Goal: Task Accomplishment & Management: Complete application form

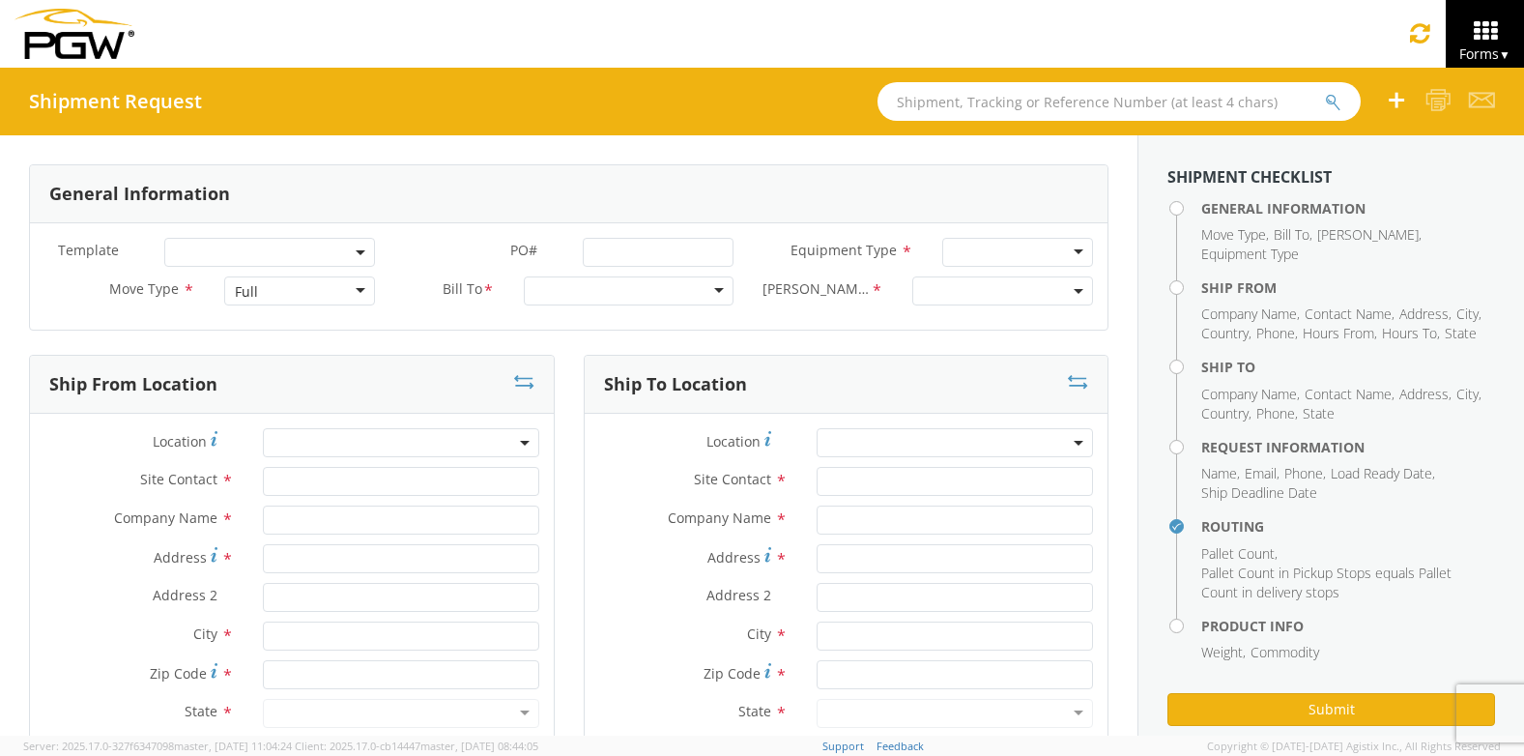
click at [267, 298] on div "Full" at bounding box center [299, 290] width 151 height 29
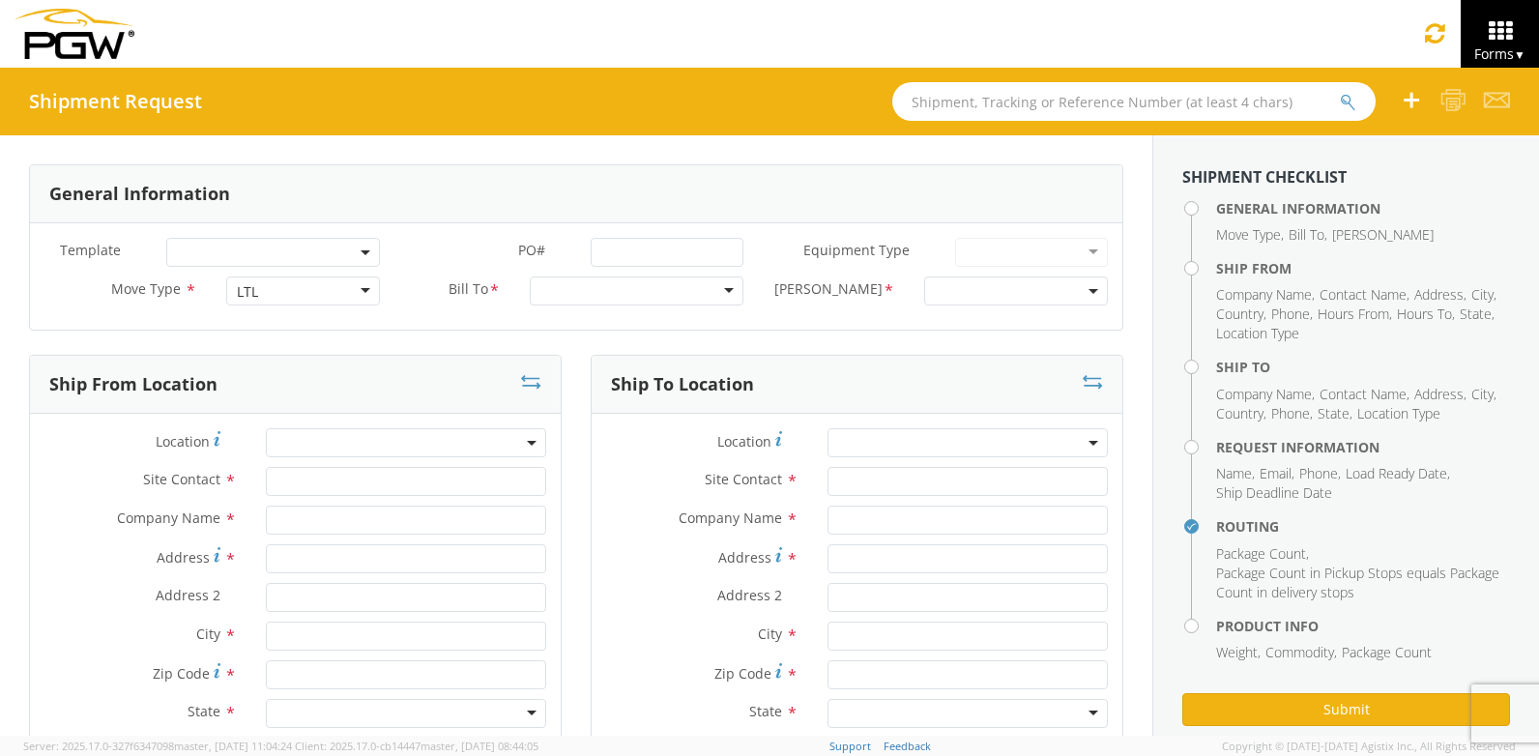
click at [721, 285] on div at bounding box center [637, 290] width 214 height 29
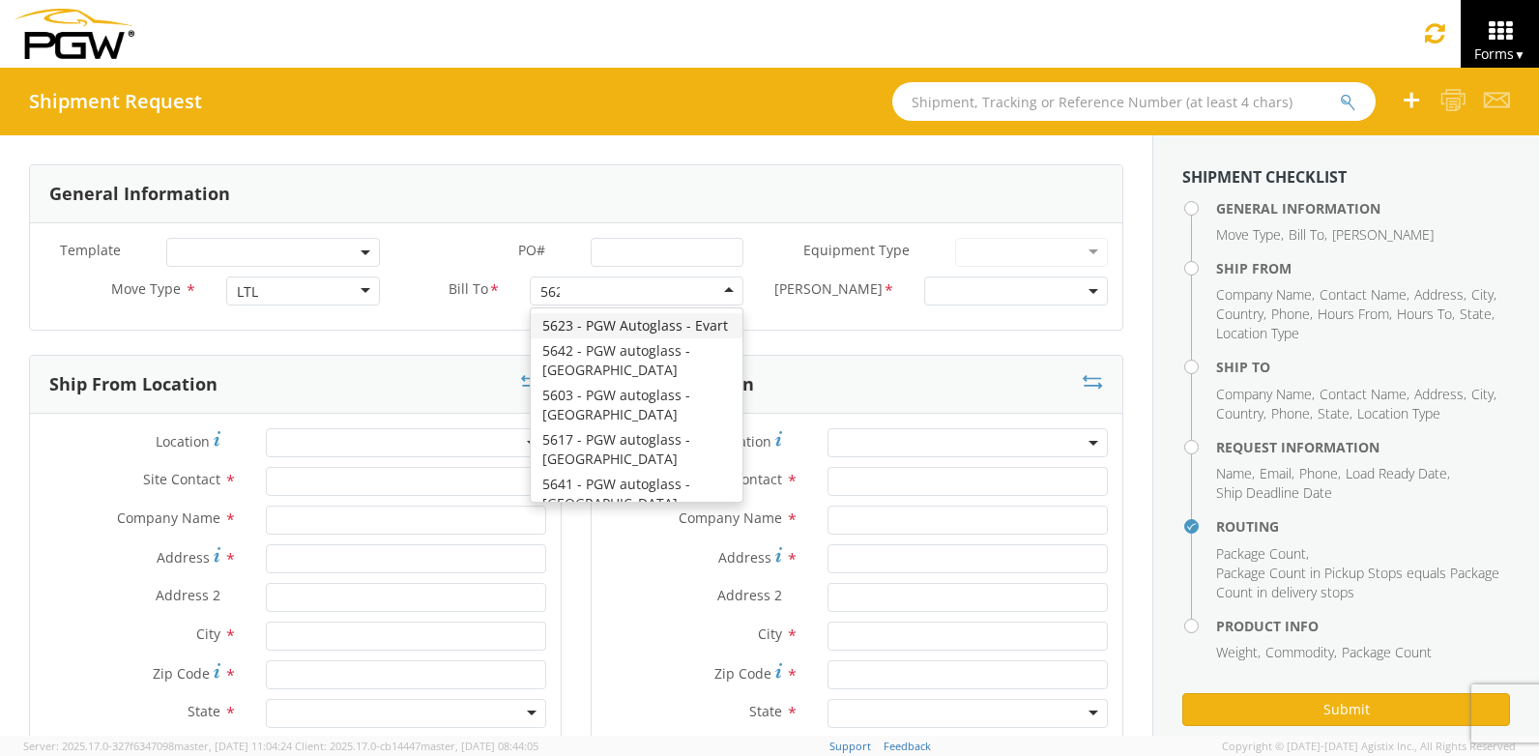
type input "5622"
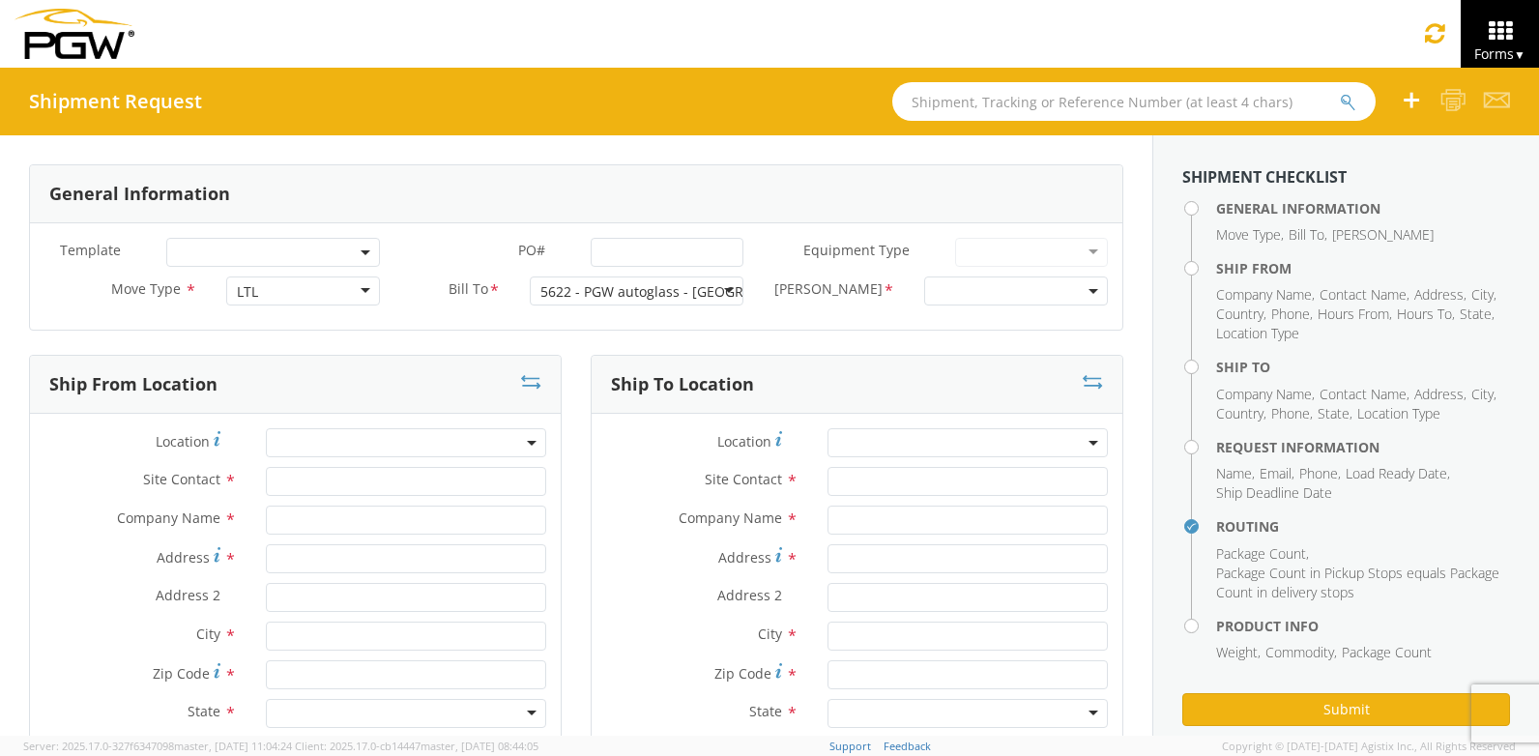
click at [1076, 285] on span at bounding box center [1016, 290] width 184 height 29
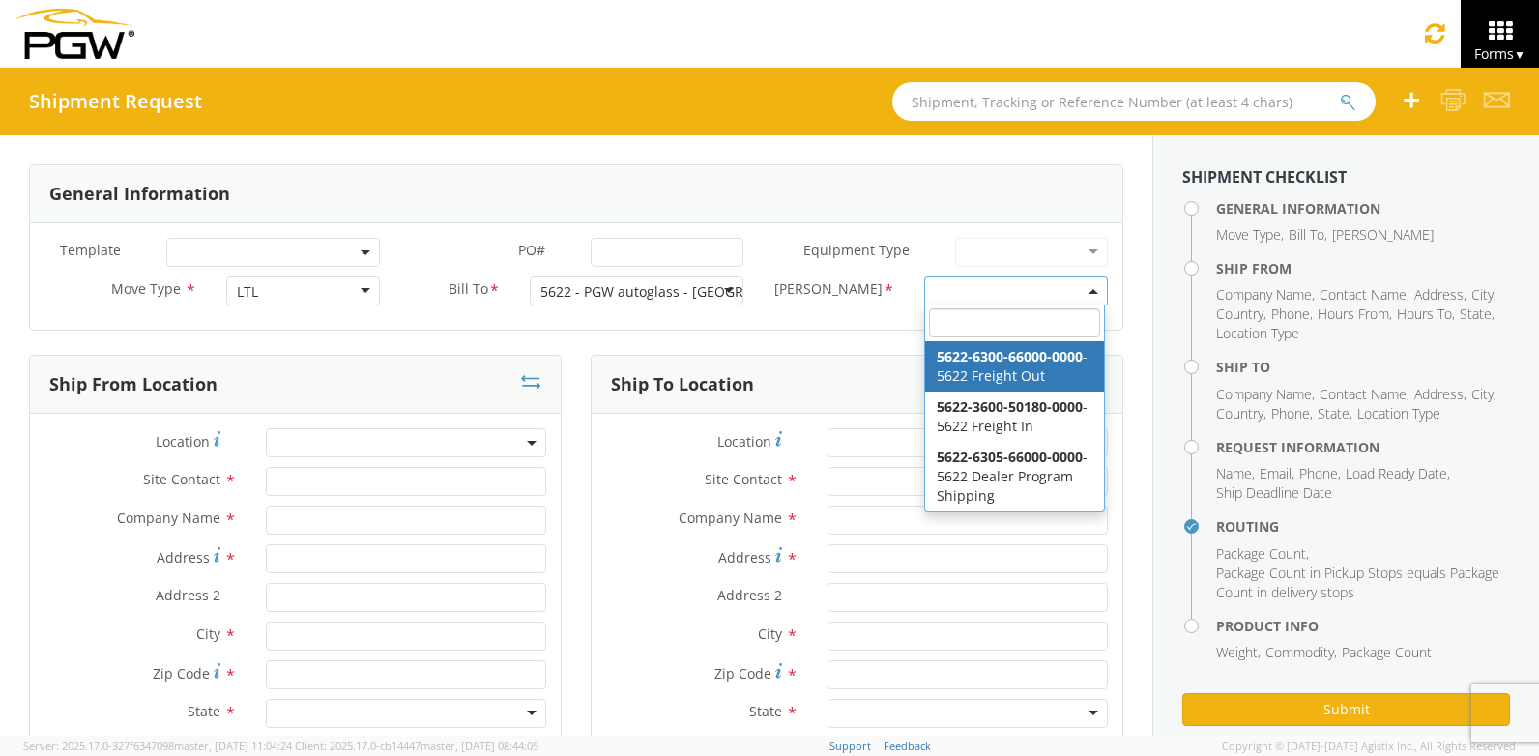
select select "5622-6300-66000-0000"
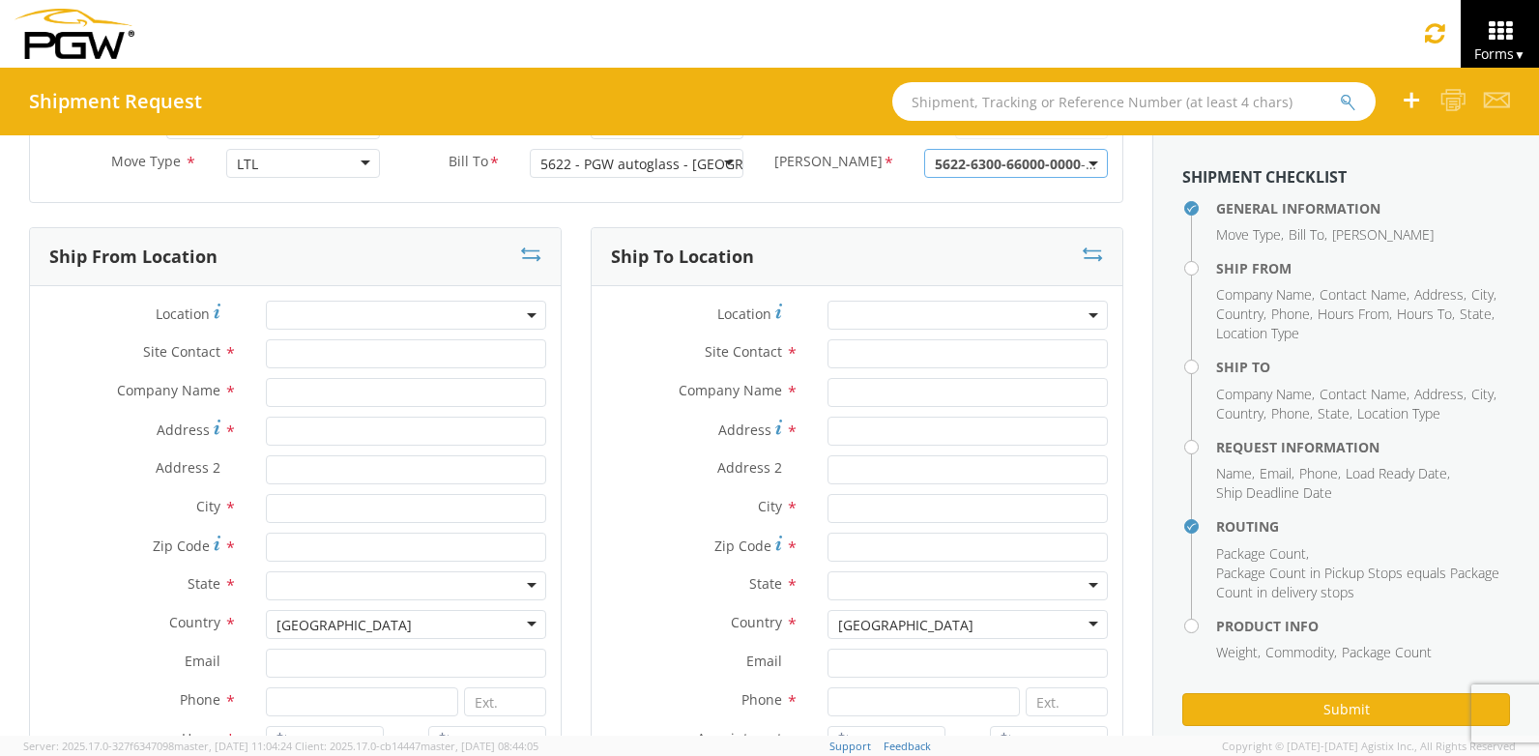
scroll to position [175, 0]
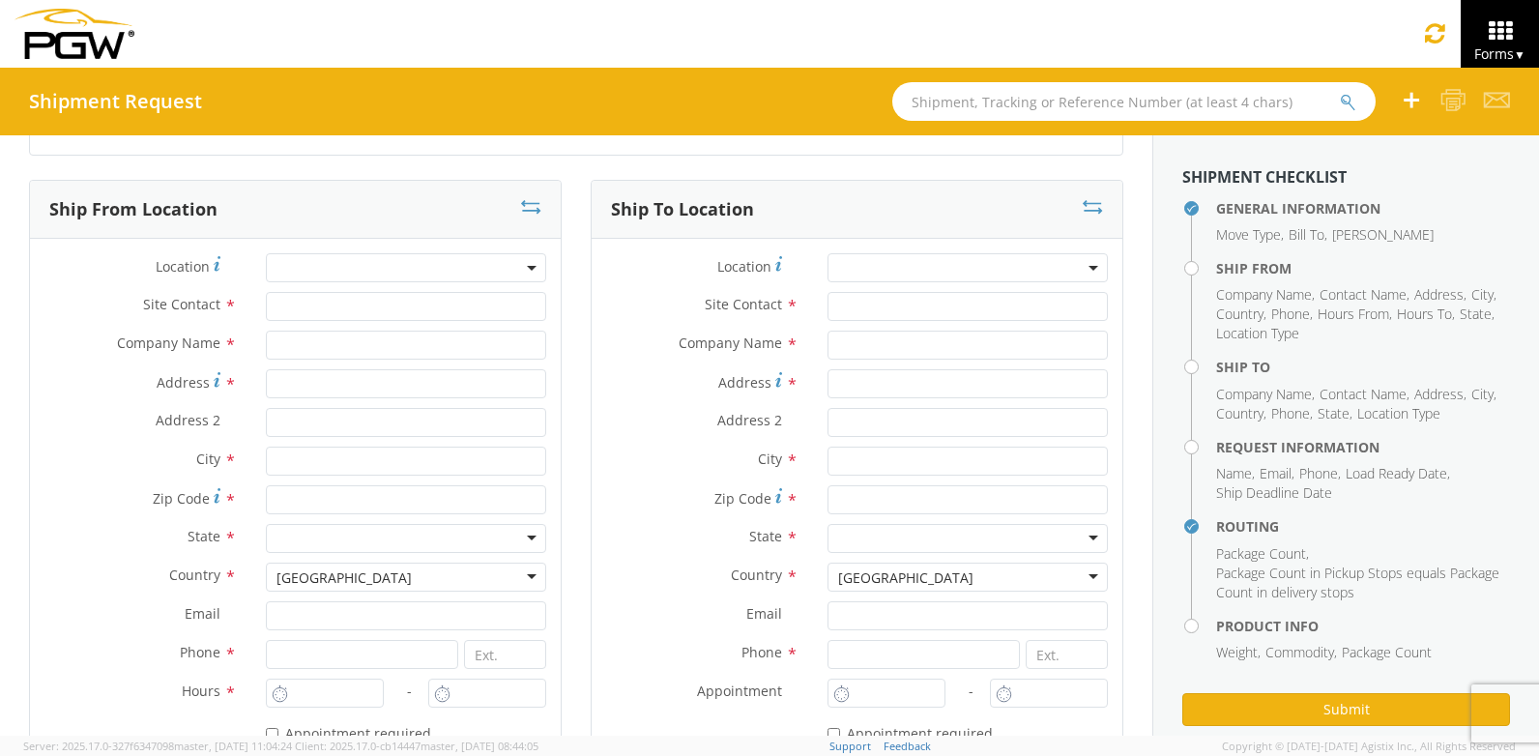
click at [302, 263] on span at bounding box center [406, 267] width 280 height 29
click at [301, 294] on input "search" at bounding box center [404, 299] width 267 height 29
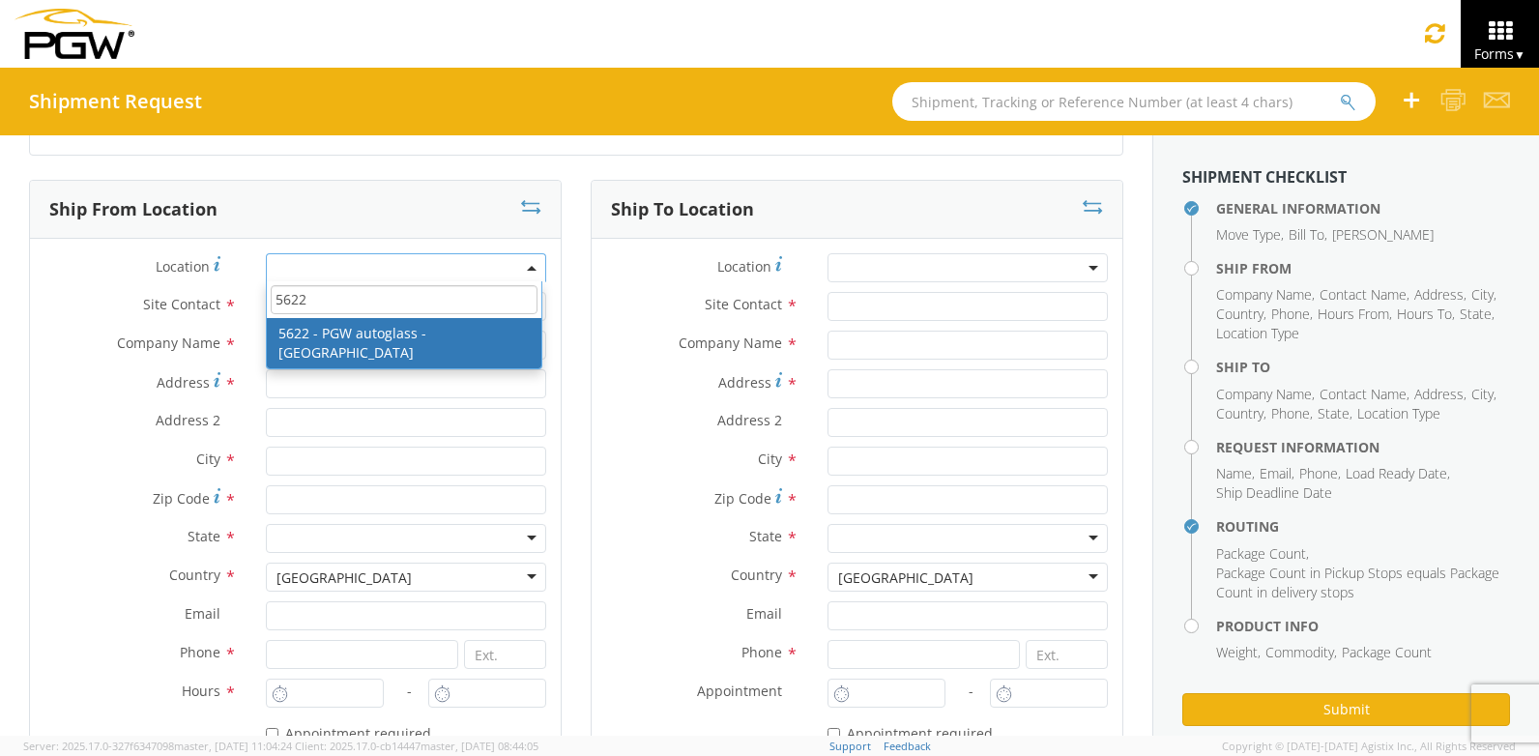
type input "5622"
type input "5622 Branch Manager"
type input "5622 - PGW autoglass - [GEOGRAPHIC_DATA]"
type input "[STREET_ADDRESS]"
type input "Suite 600"
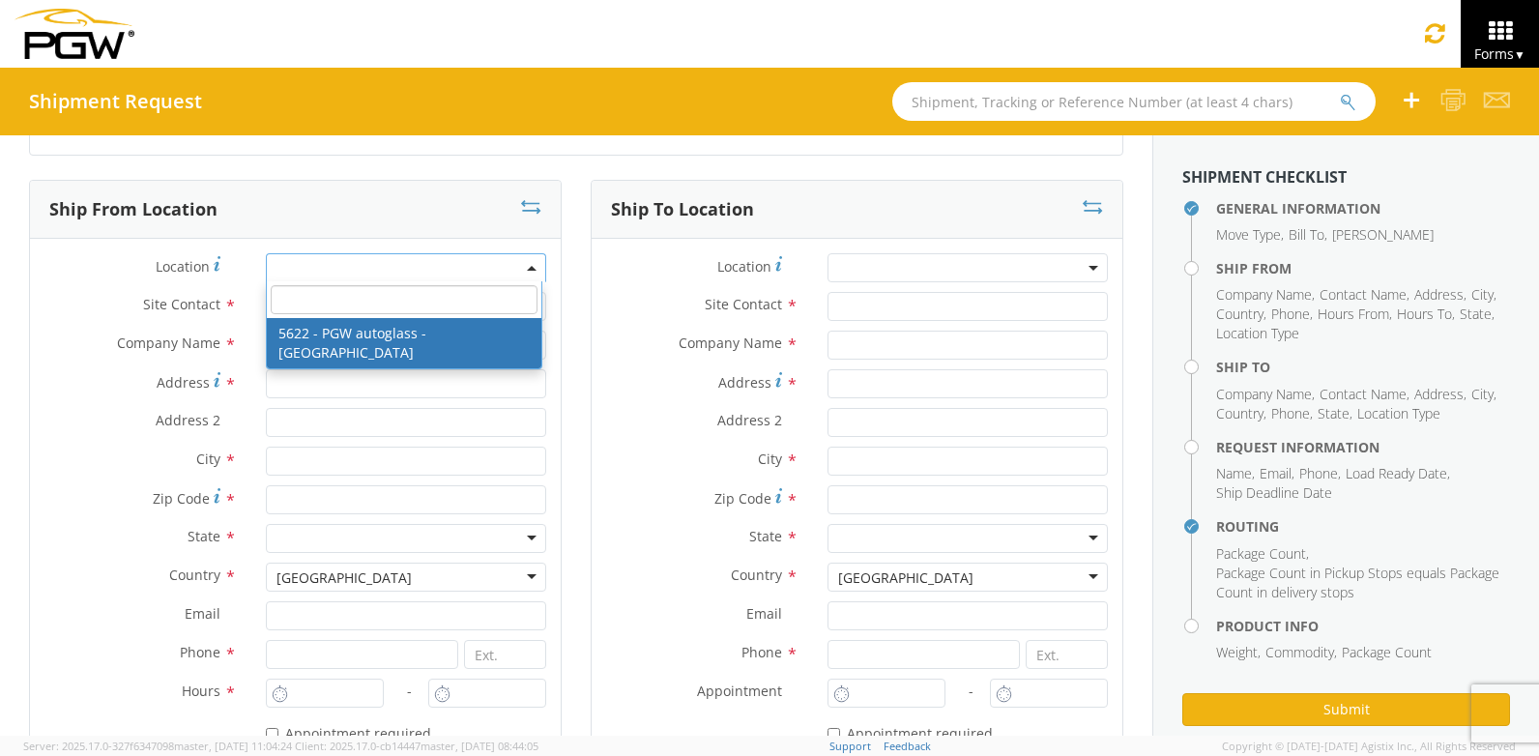
type input "[GEOGRAPHIC_DATA]"
type input "84104"
type input "[EMAIL_ADDRESS][DOMAIN_NAME]"
type input "[PHONE_NUMBER]"
type input "8:00 AM"
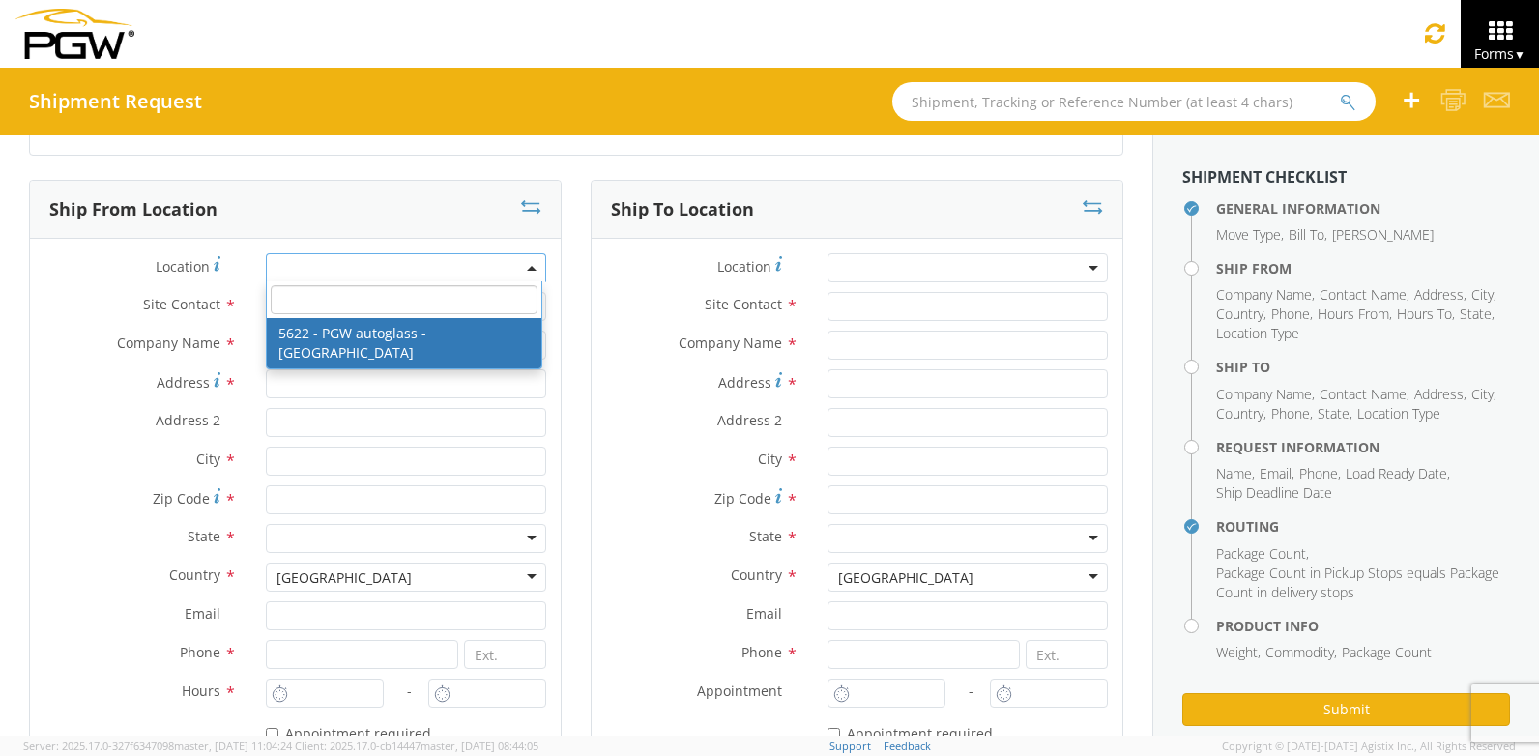
type input "1:00 PM"
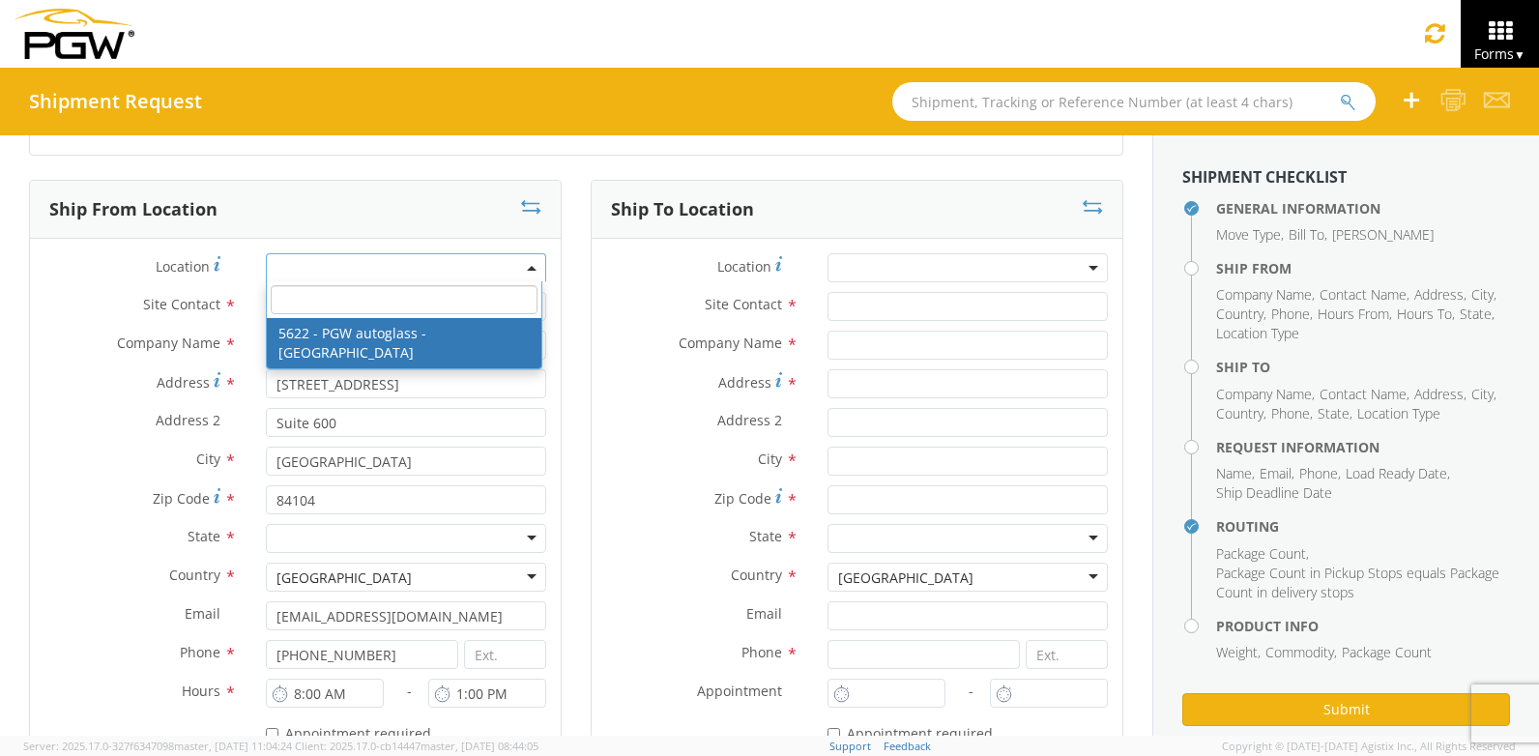
select select "28415"
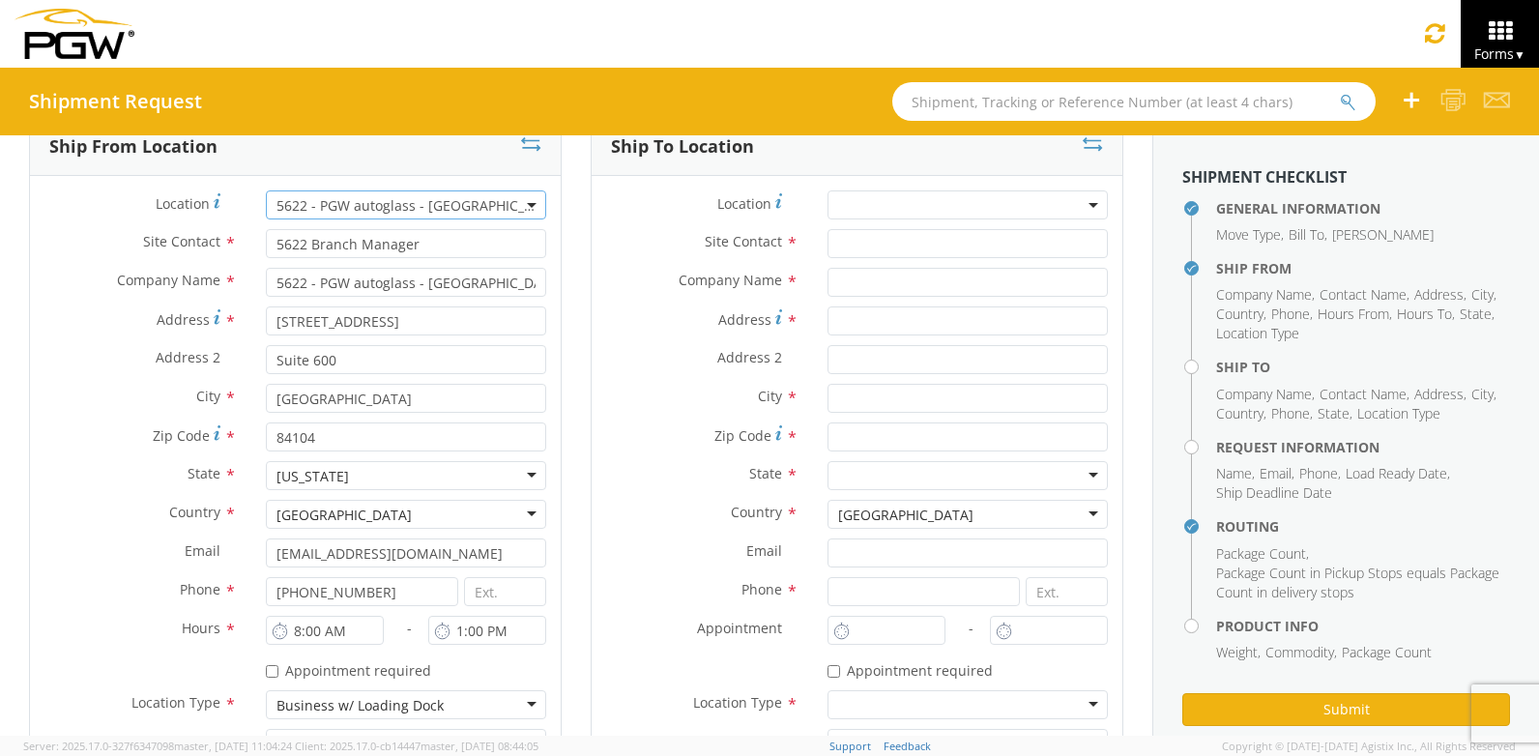
scroll to position [272, 0]
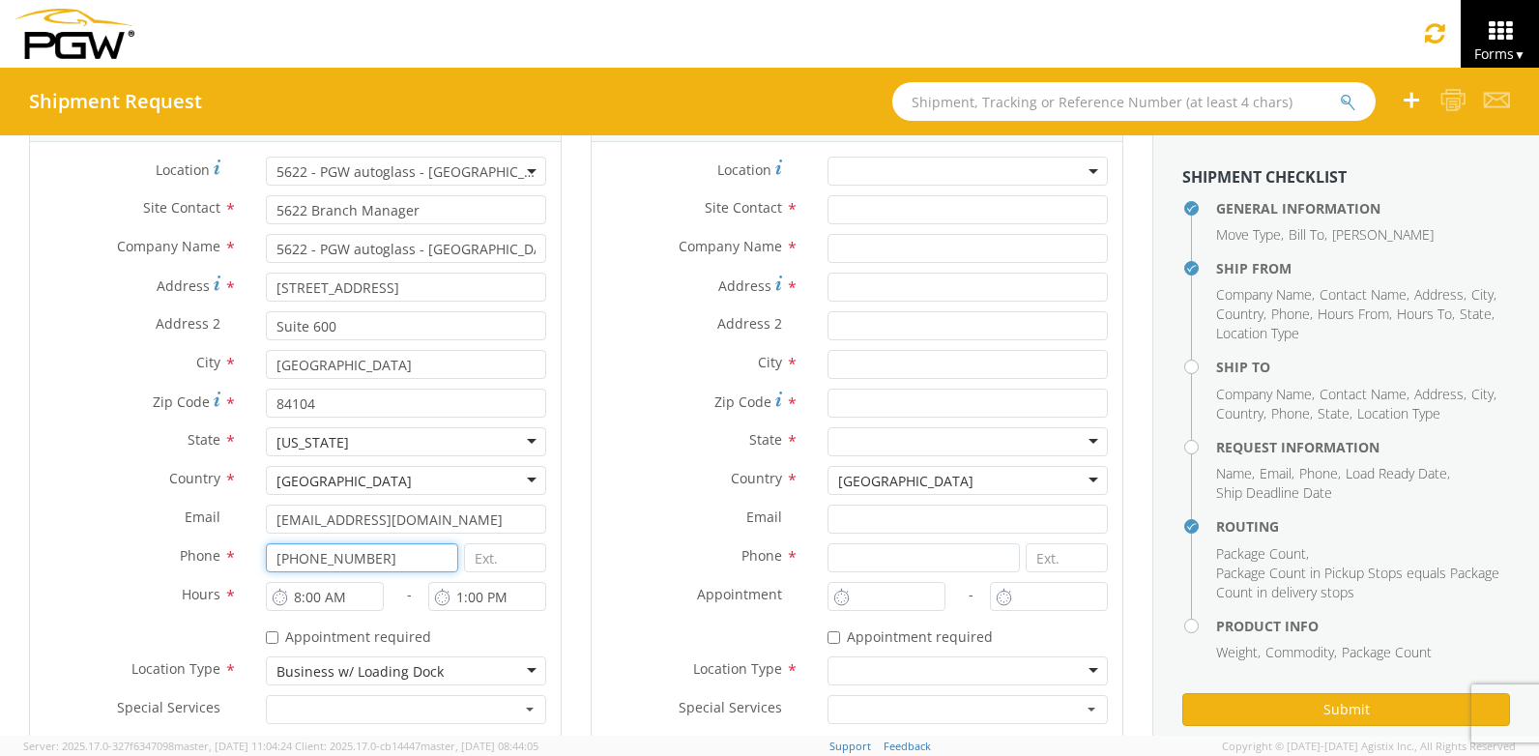
drag, startPoint x: 374, startPoint y: 554, endPoint x: 304, endPoint y: 563, distance: 70.1
click at [304, 563] on input "[PHONE_NUMBER]" at bounding box center [362, 557] width 192 height 29
type input "8"
type input "[PHONE_NUMBER]"
click at [576, 478] on div "Ship To Location Location * Site Contact * Company Name * Address * Address 2 *…" at bounding box center [857, 428] width 562 height 690
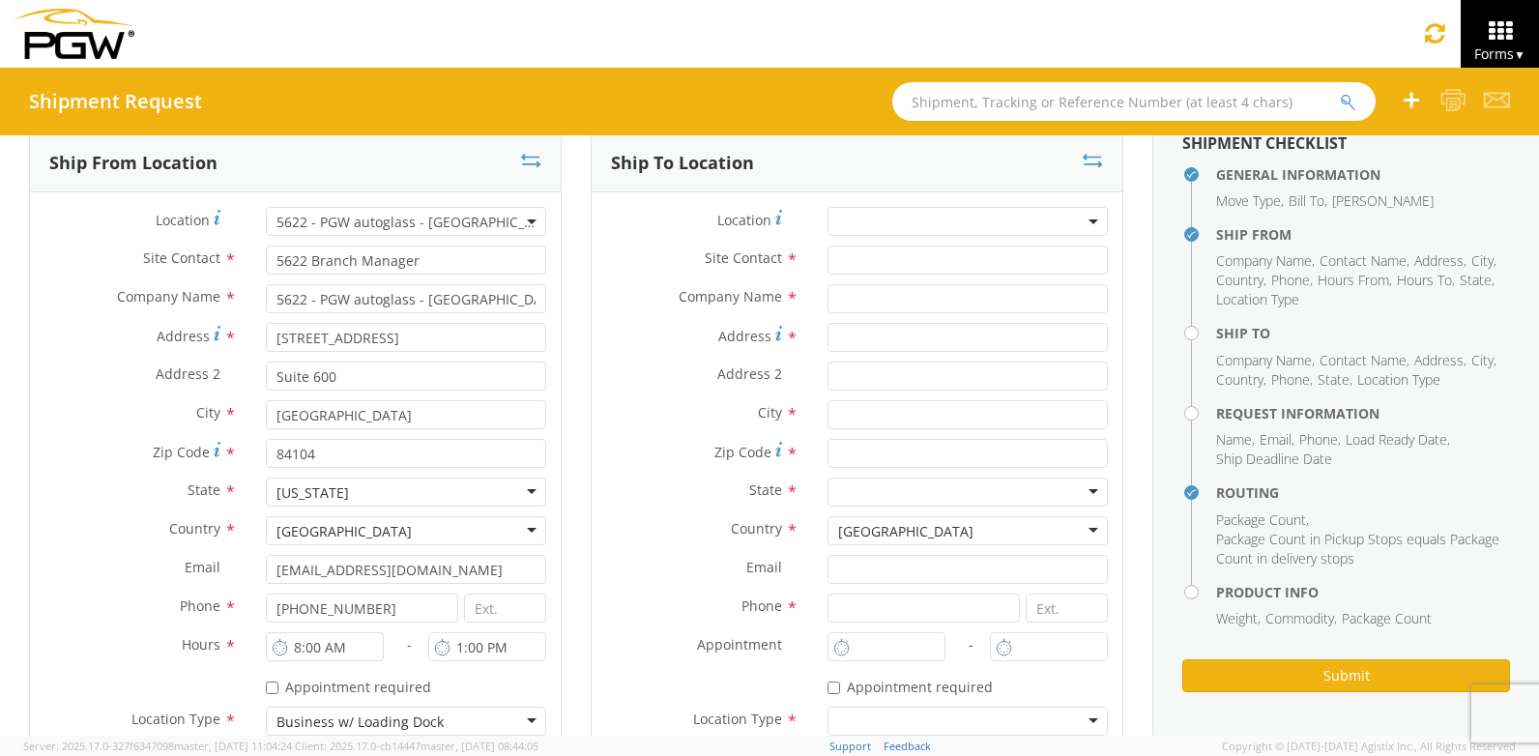
scroll to position [249, 0]
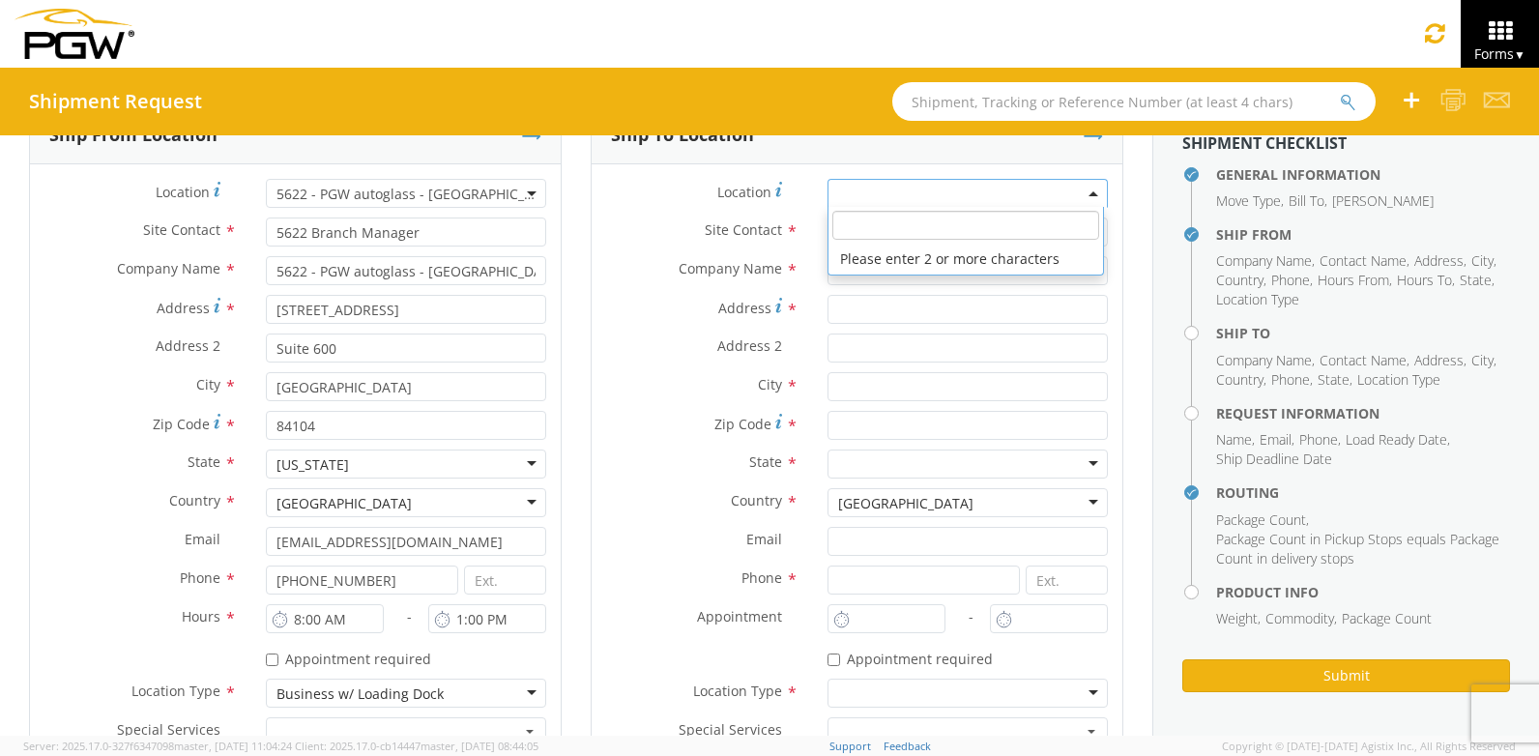
click at [1088, 191] on b at bounding box center [1093, 193] width 10 height 5
click at [867, 220] on input "search" at bounding box center [965, 225] width 267 height 29
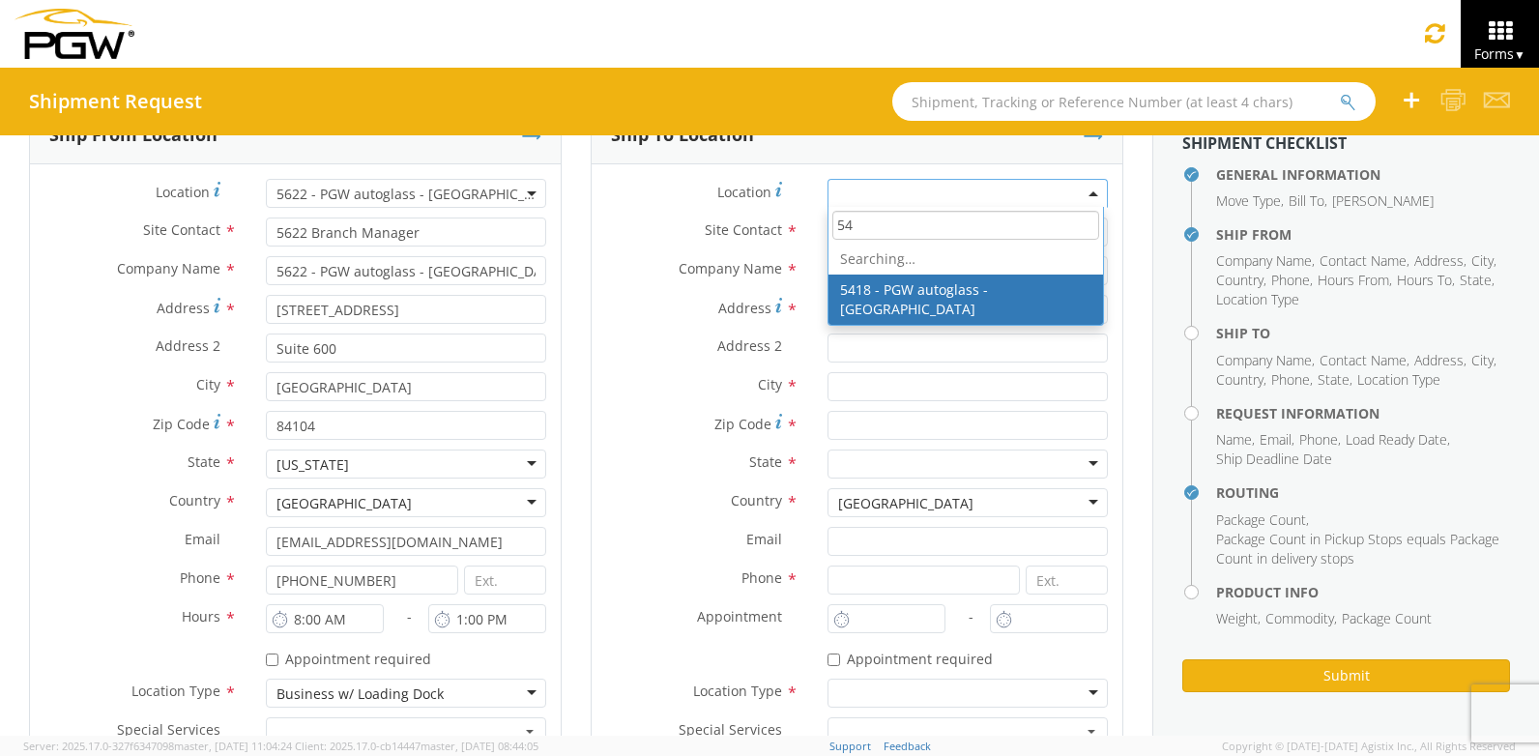
type input "5"
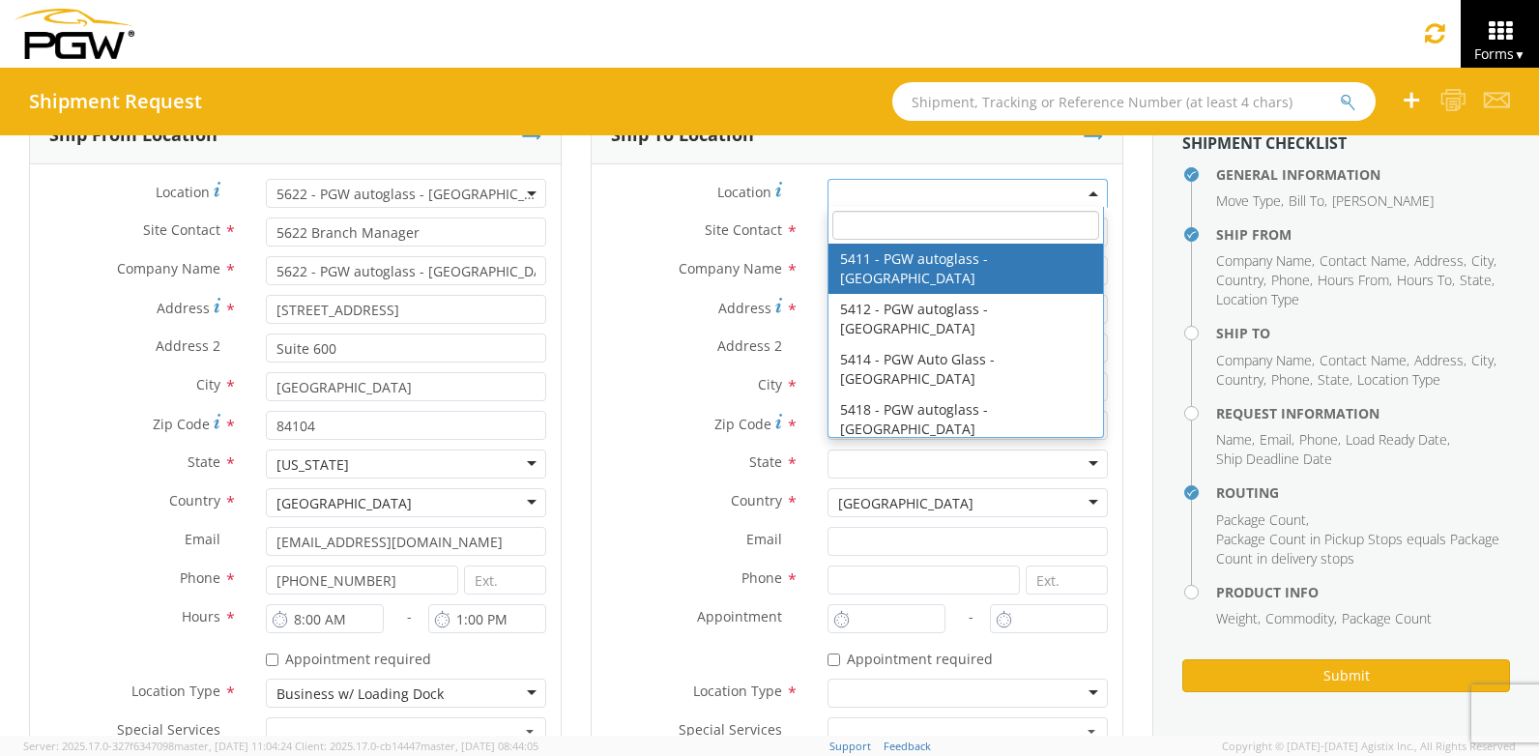
click at [1116, 244] on div "Ship To Location Location * 5411 - PGW autoglass - [GEOGRAPHIC_DATA] 5412 - PGW…" at bounding box center [857, 450] width 562 height 690
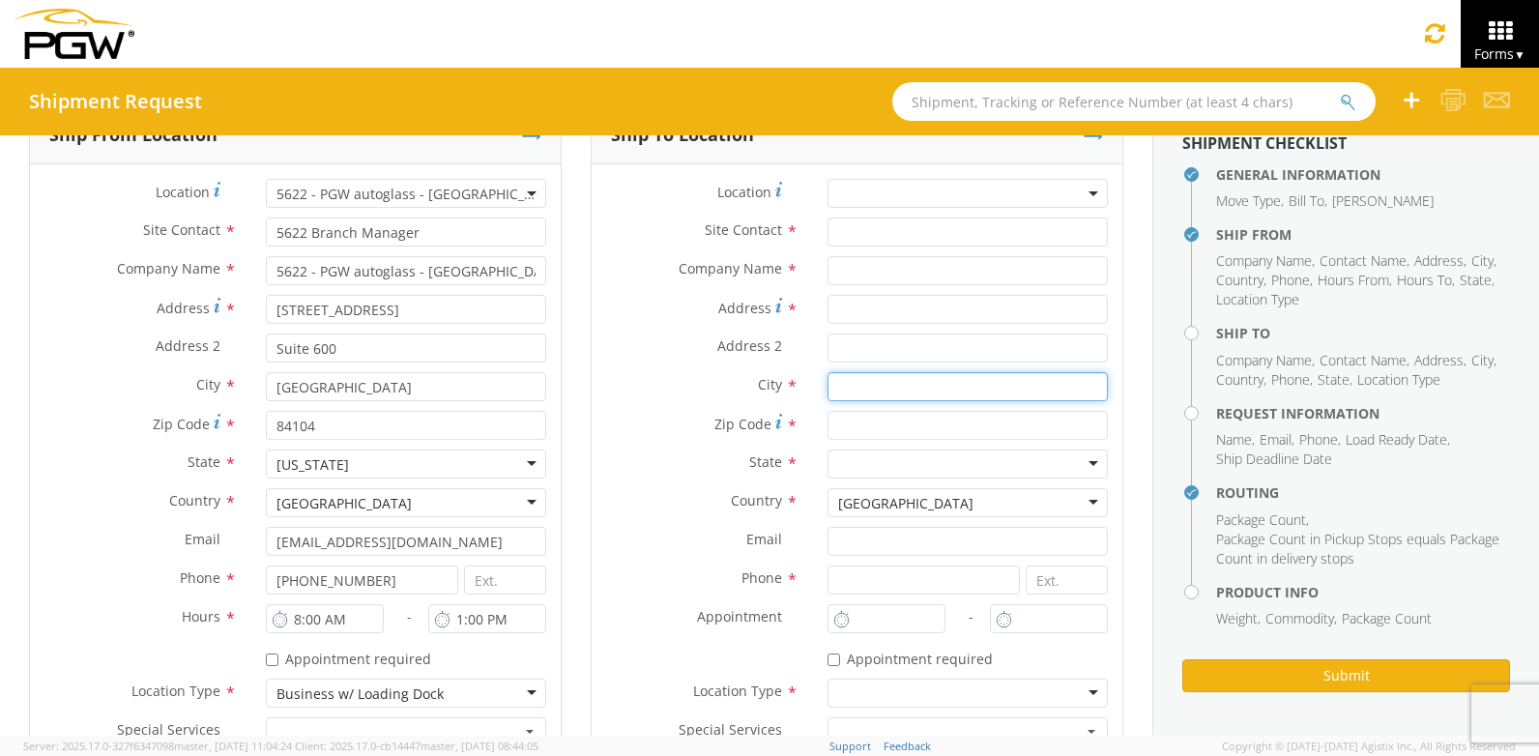
click at [859, 383] on input "text" at bounding box center [967, 386] width 280 height 29
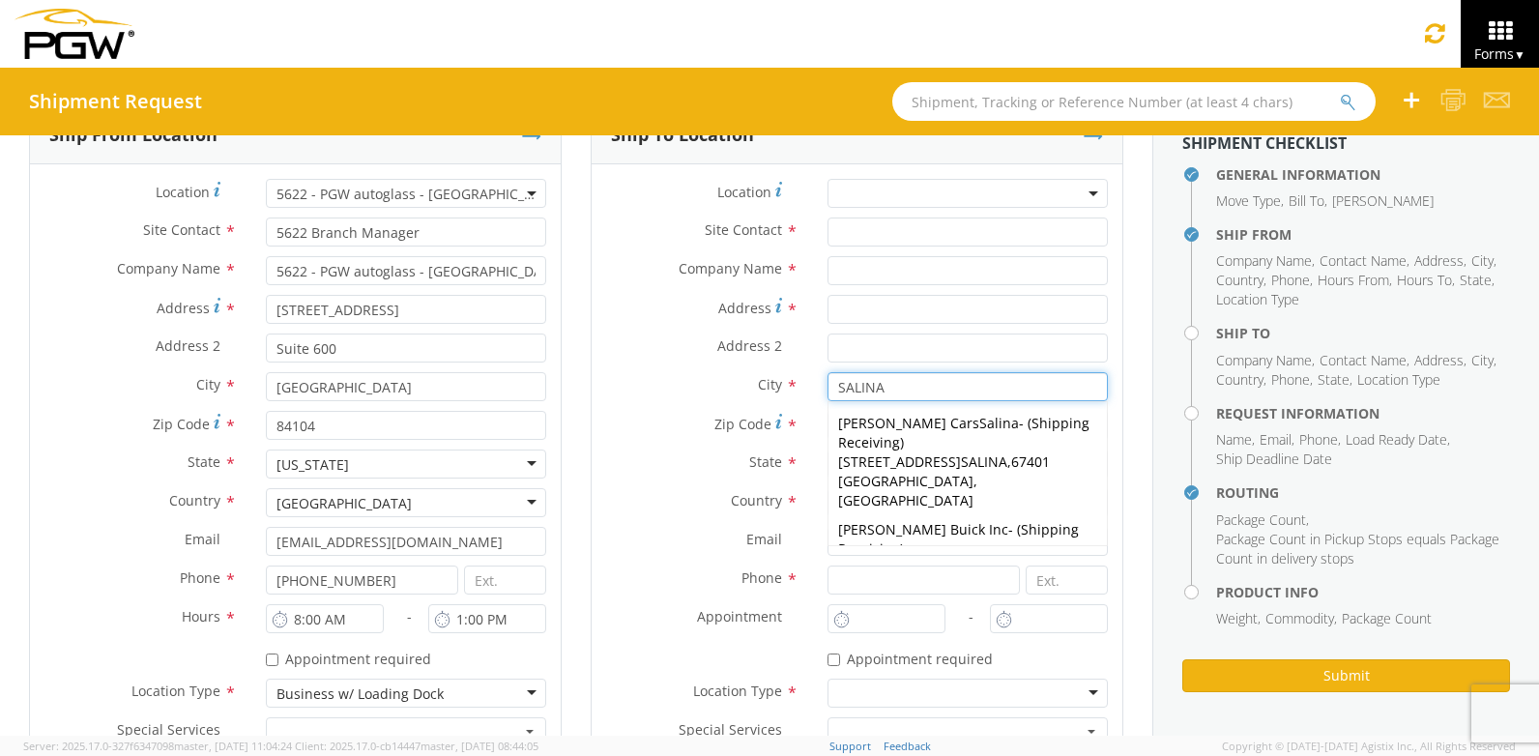
type input "SALINA"
click at [1108, 397] on div "Ship To Location Location * Site Contact * Company Name * Address * Address 2 *…" at bounding box center [857, 438] width 533 height 666
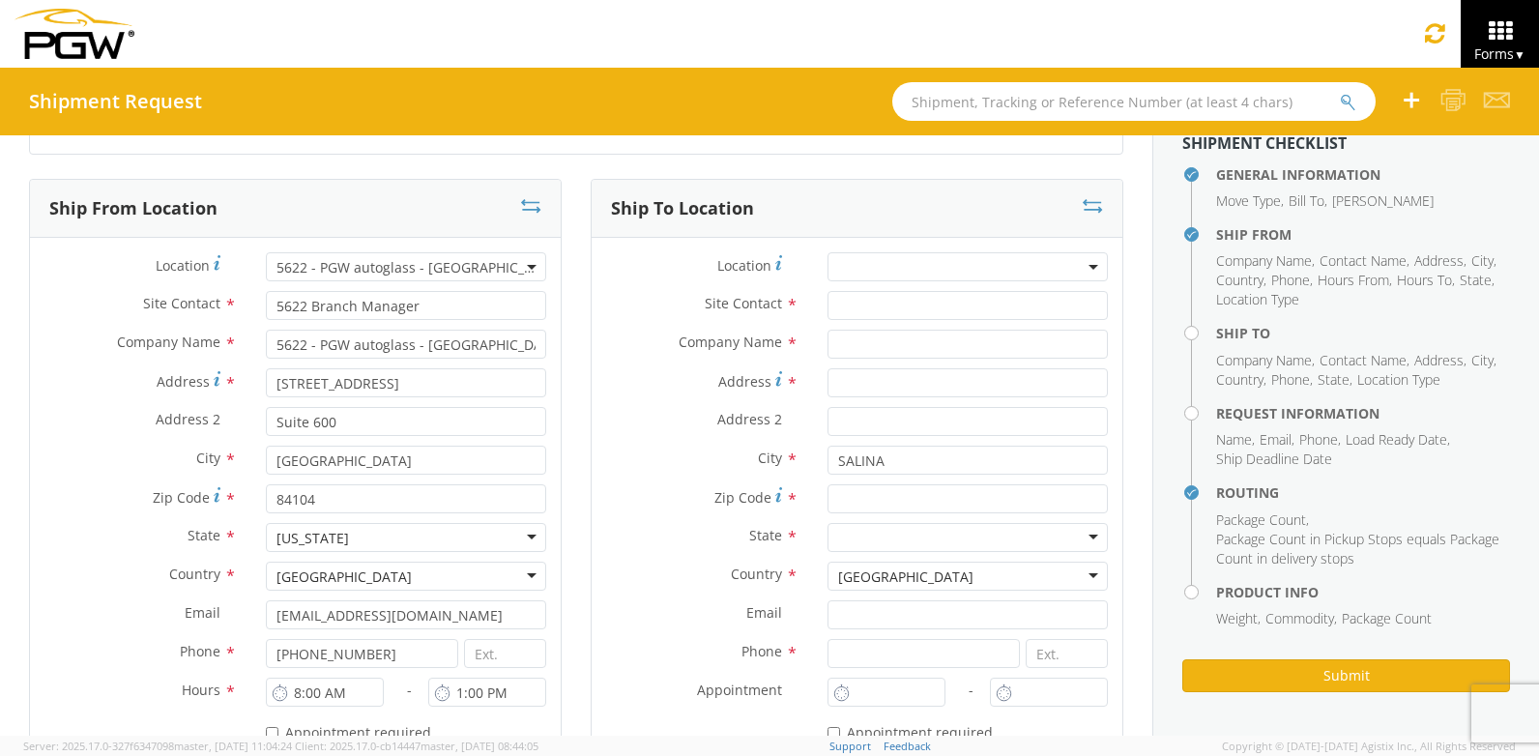
scroll to position [56, 0]
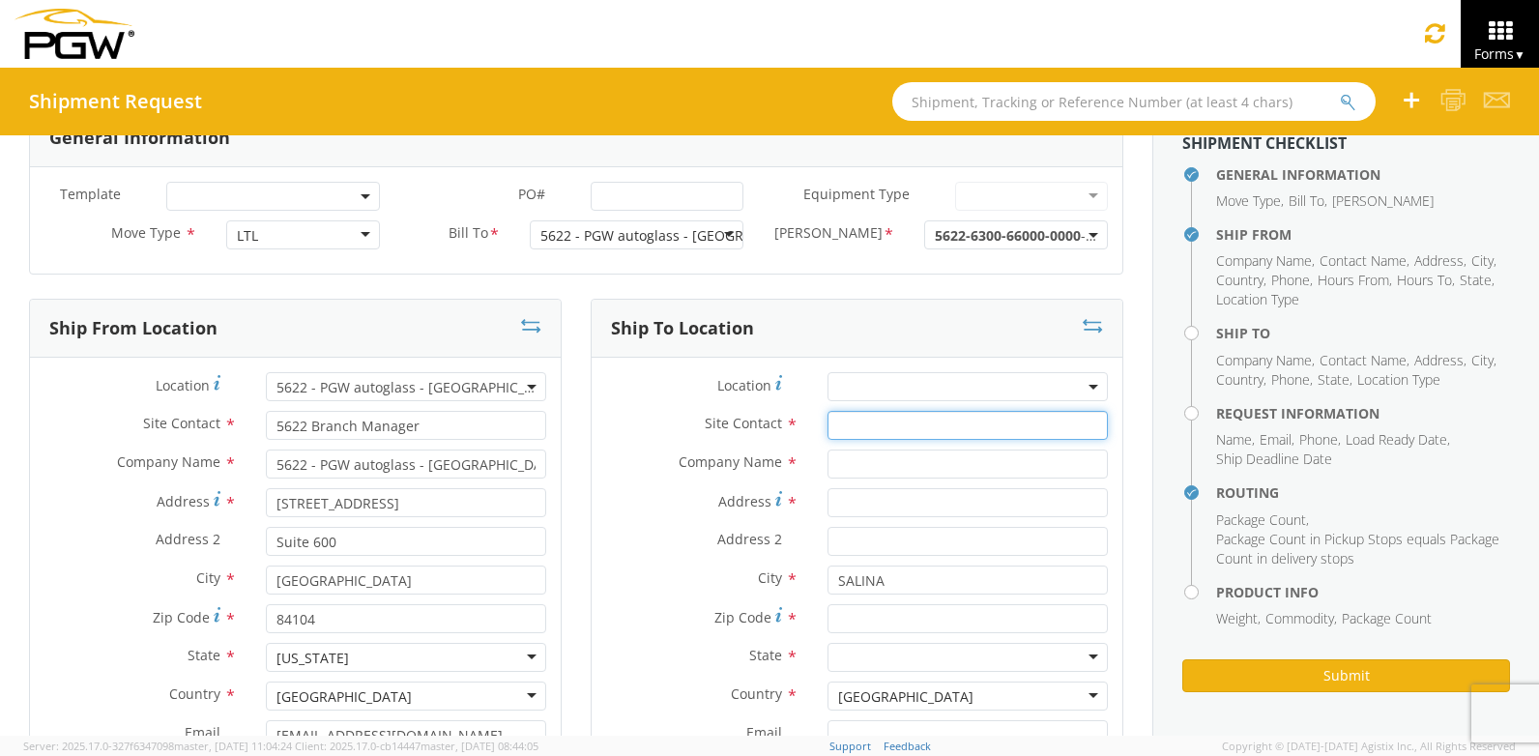
click at [858, 423] on input "text" at bounding box center [967, 425] width 280 height 29
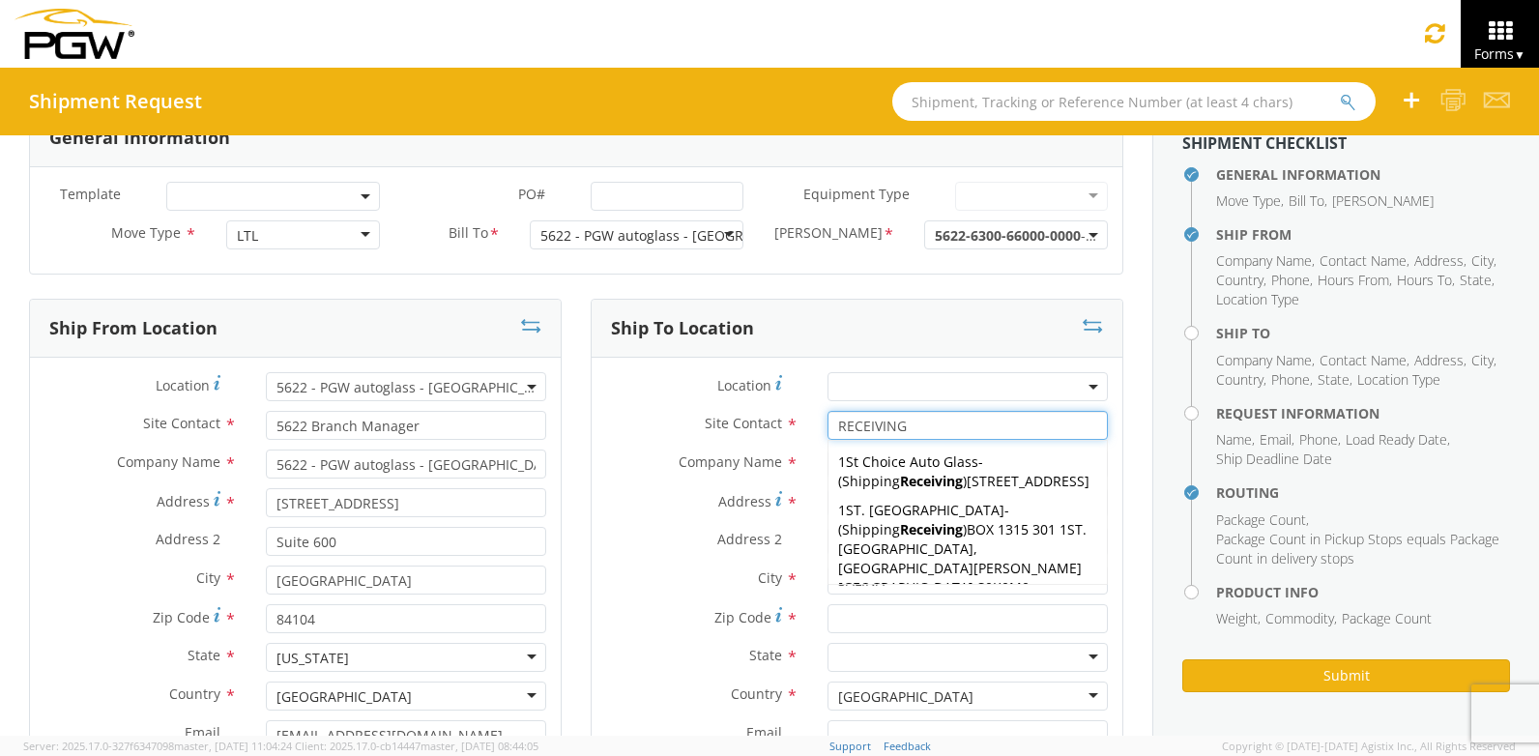
type input "RECEIVING"
click at [1111, 419] on div "Ship To Location Location * Site Contact * RECEIVING RECEIVING 1St Choice Auto …" at bounding box center [857, 644] width 562 height 690
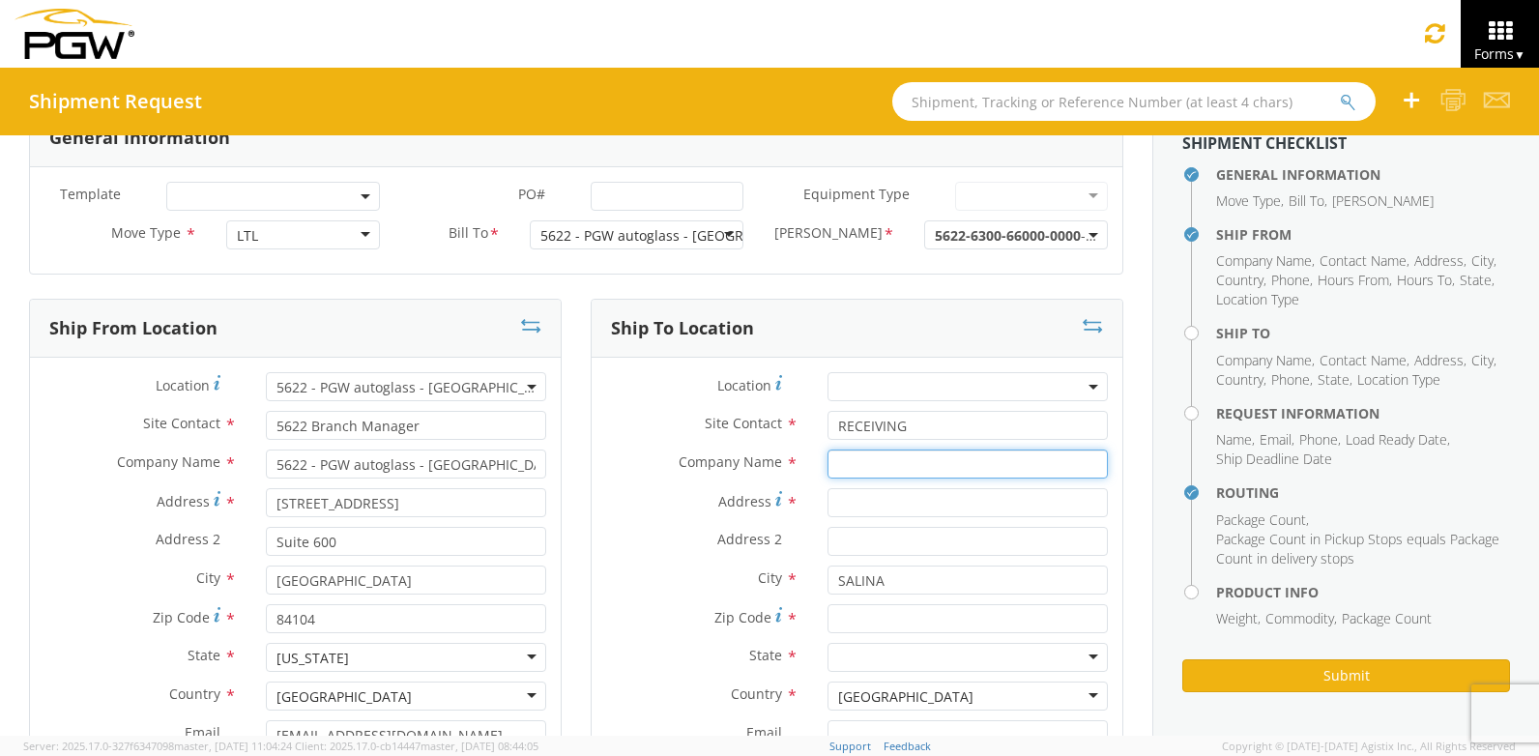
click at [867, 466] on input "text" at bounding box center [967, 463] width 280 height 29
type input "FREIGHTLINER OF SALINA UT"
click at [650, 477] on div "Company Name * FREIGHTLINER OF SALINA UT" at bounding box center [857, 463] width 531 height 29
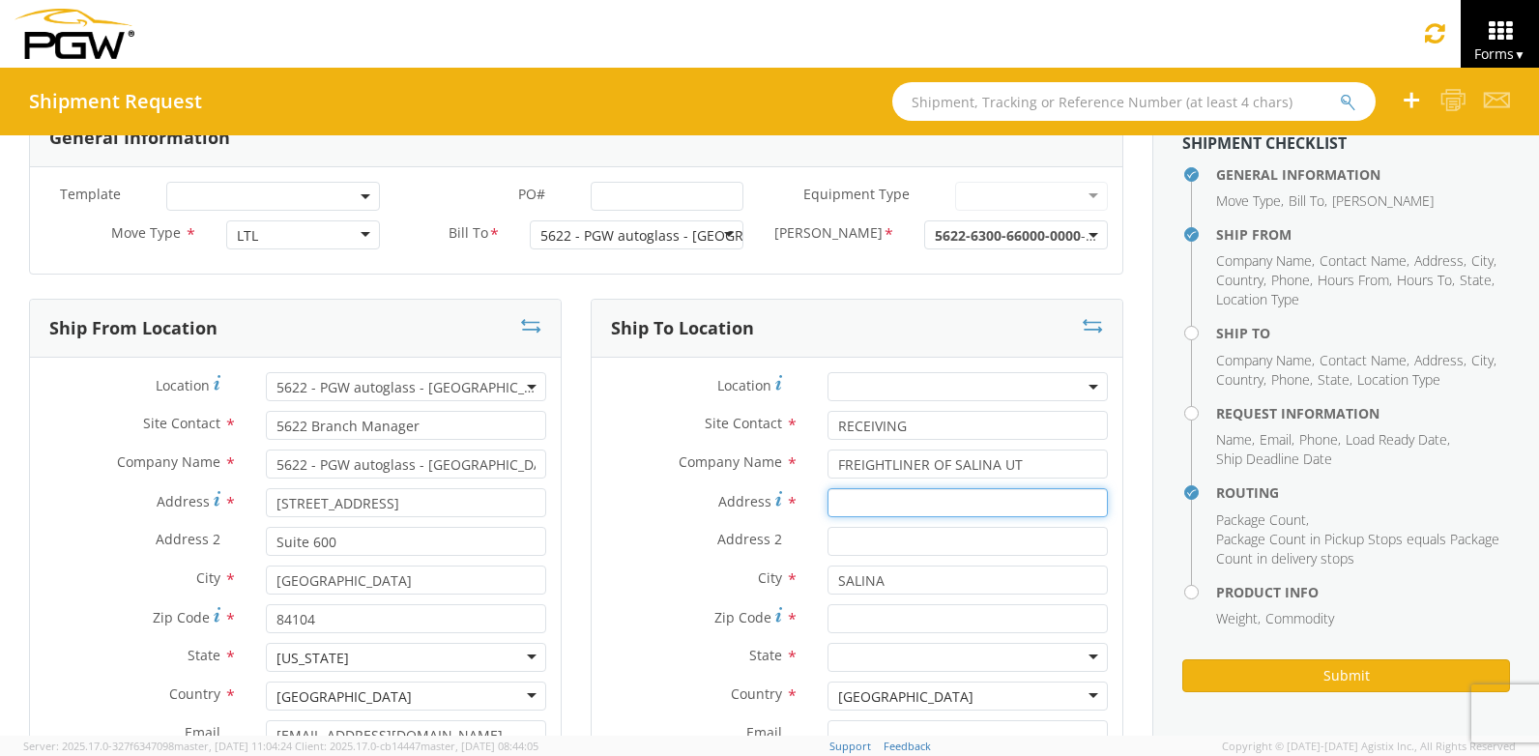
click at [917, 509] on input "Address *" at bounding box center [967, 502] width 280 height 29
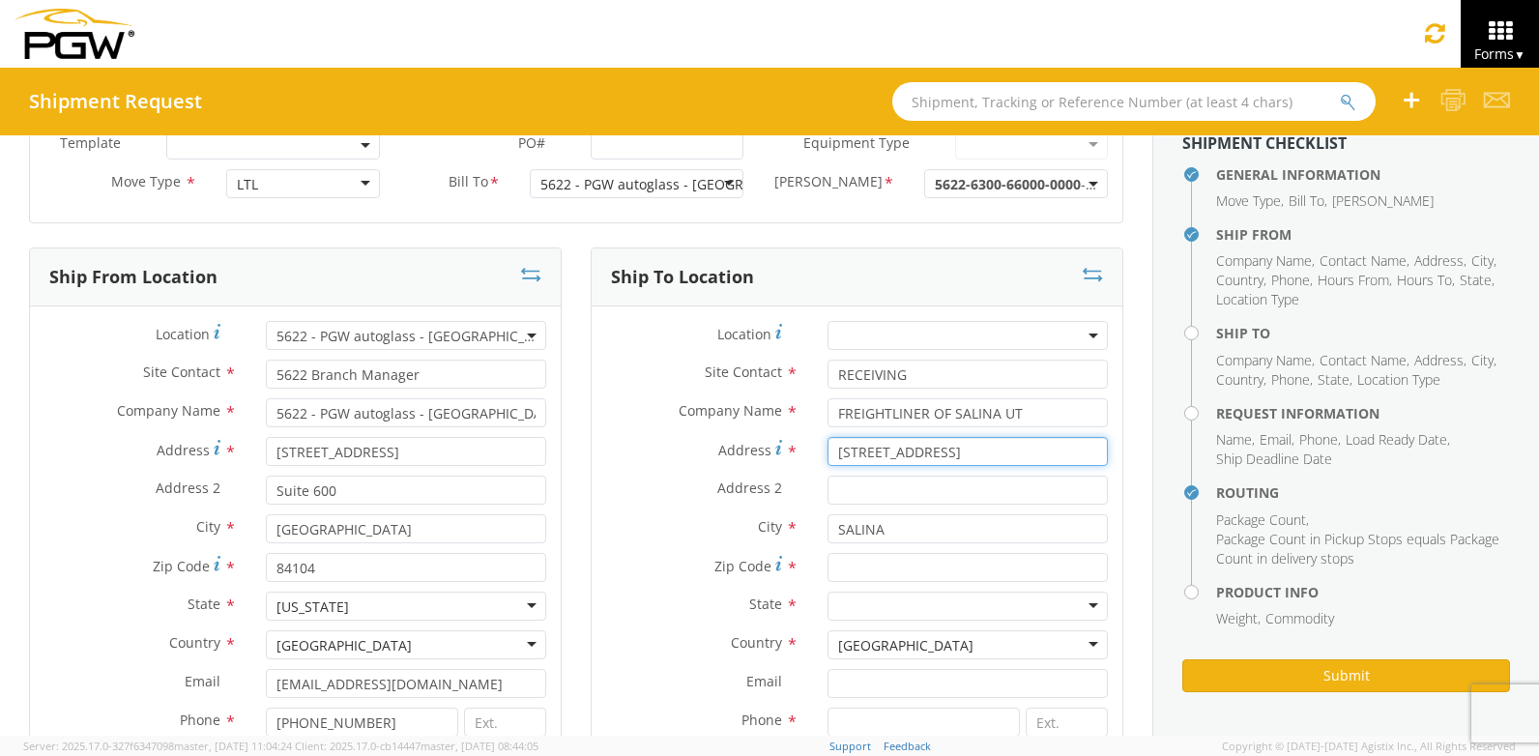
scroll to position [153, 0]
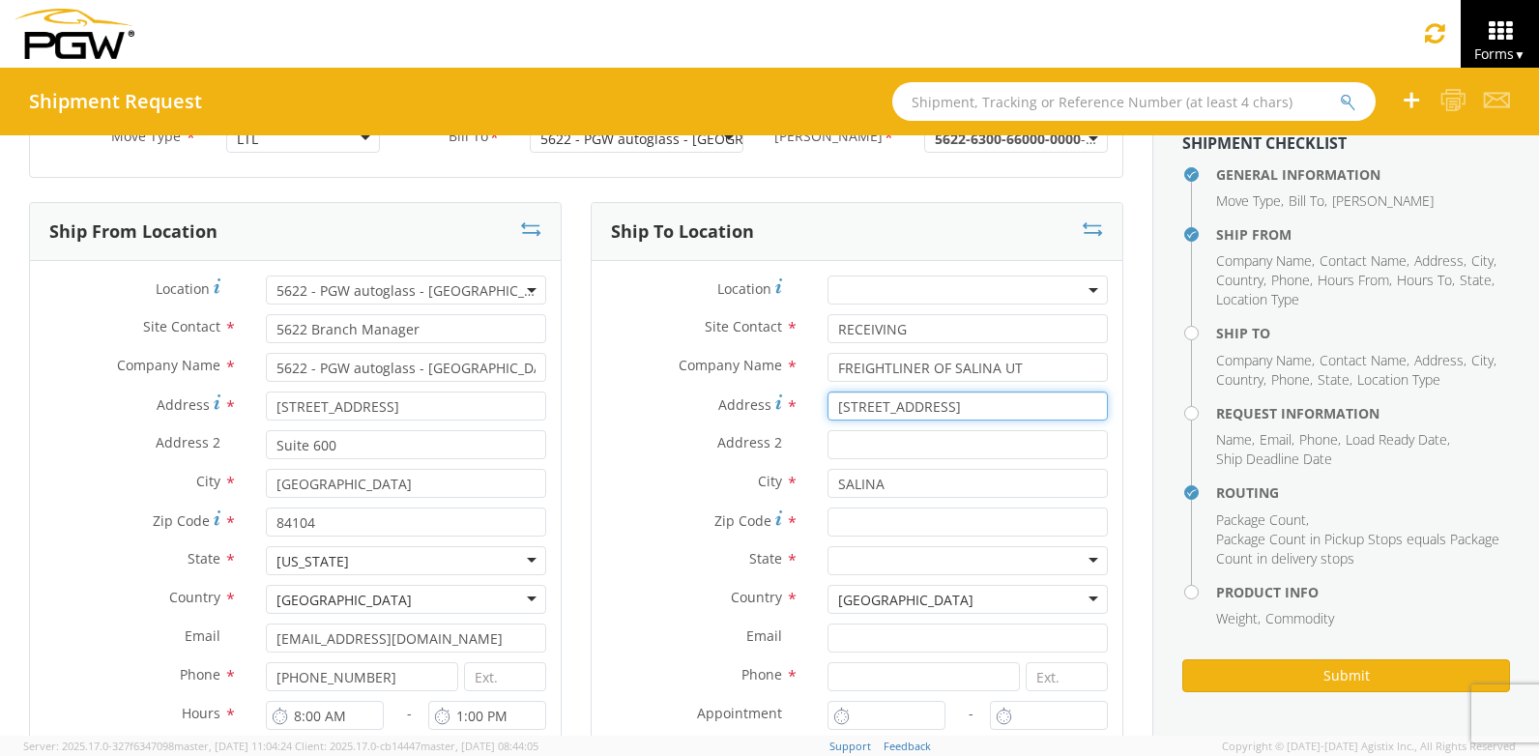
type input "[STREET_ADDRESS]"
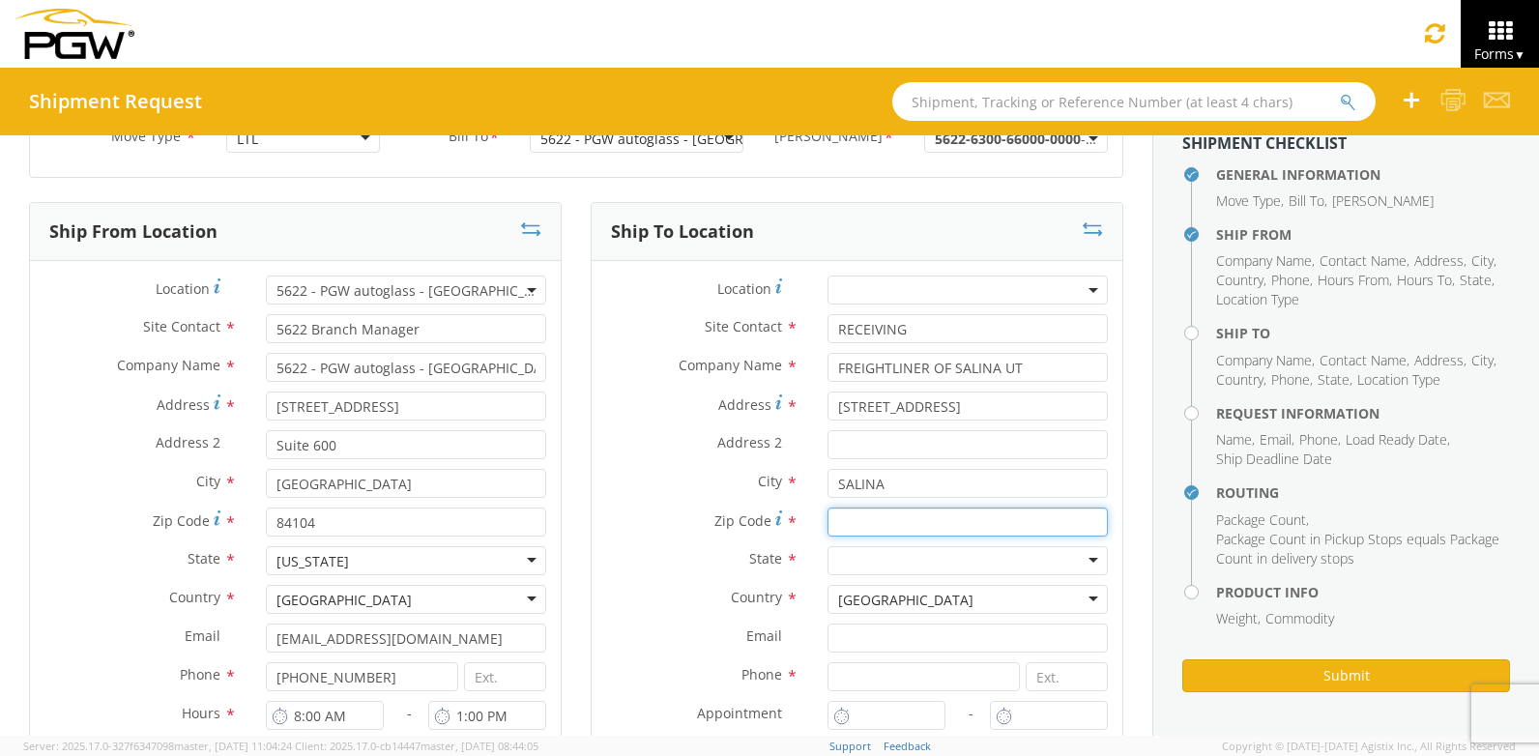
click at [849, 520] on input "Zip Code *" at bounding box center [967, 521] width 280 height 29
type input "84654"
click at [899, 560] on div at bounding box center [967, 560] width 280 height 29
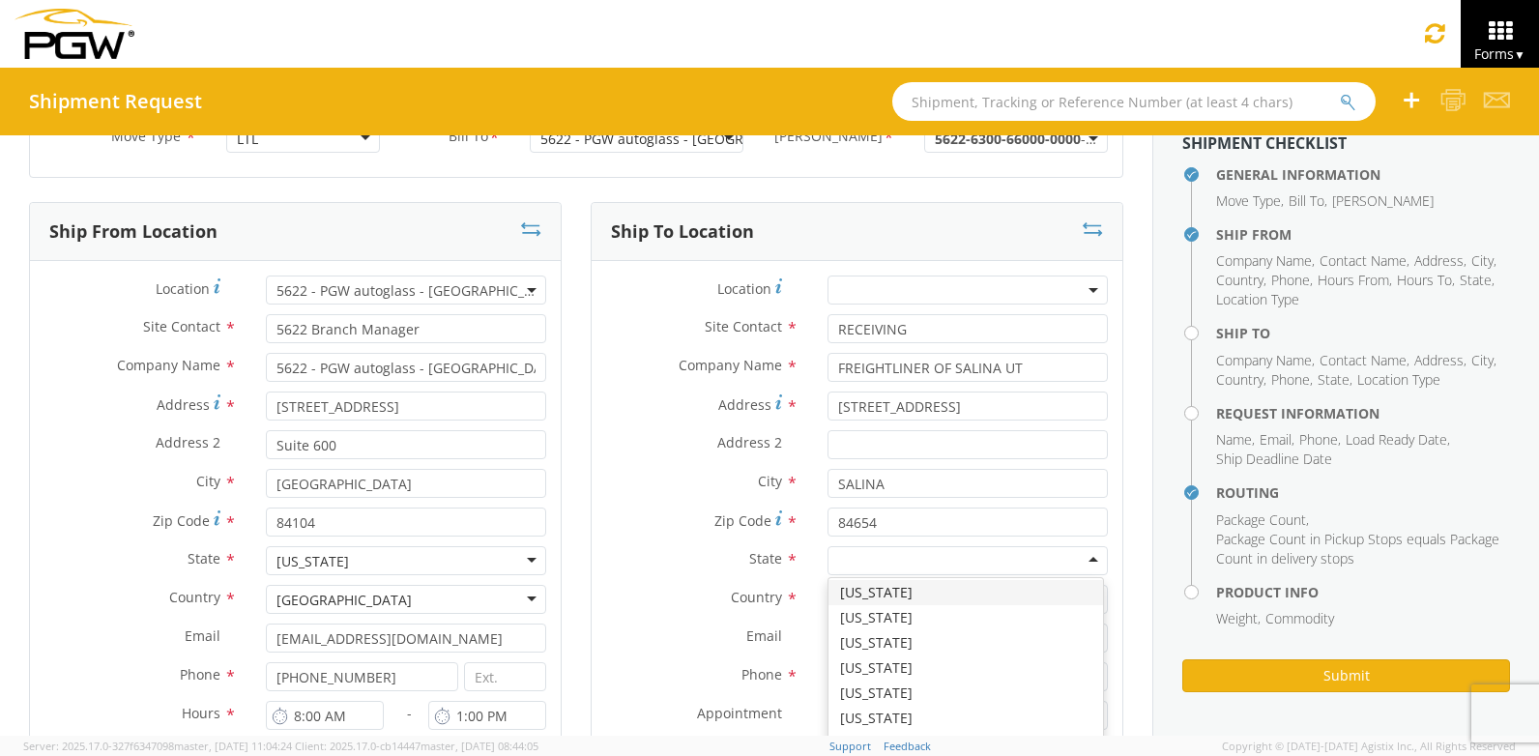
scroll to position [1224, 0]
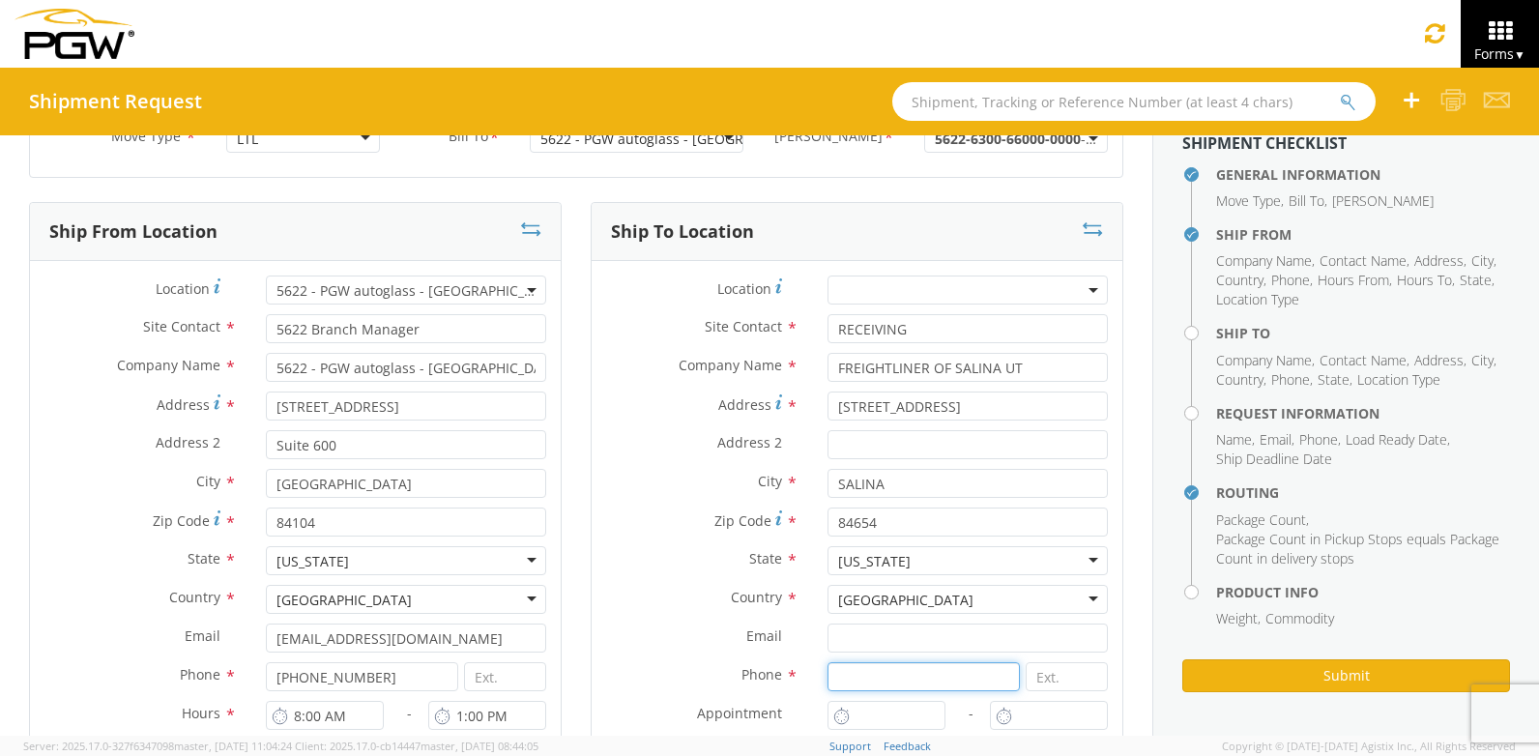
click at [857, 689] on input at bounding box center [923, 676] width 192 height 29
type input "[PHONE_NUMBER]"
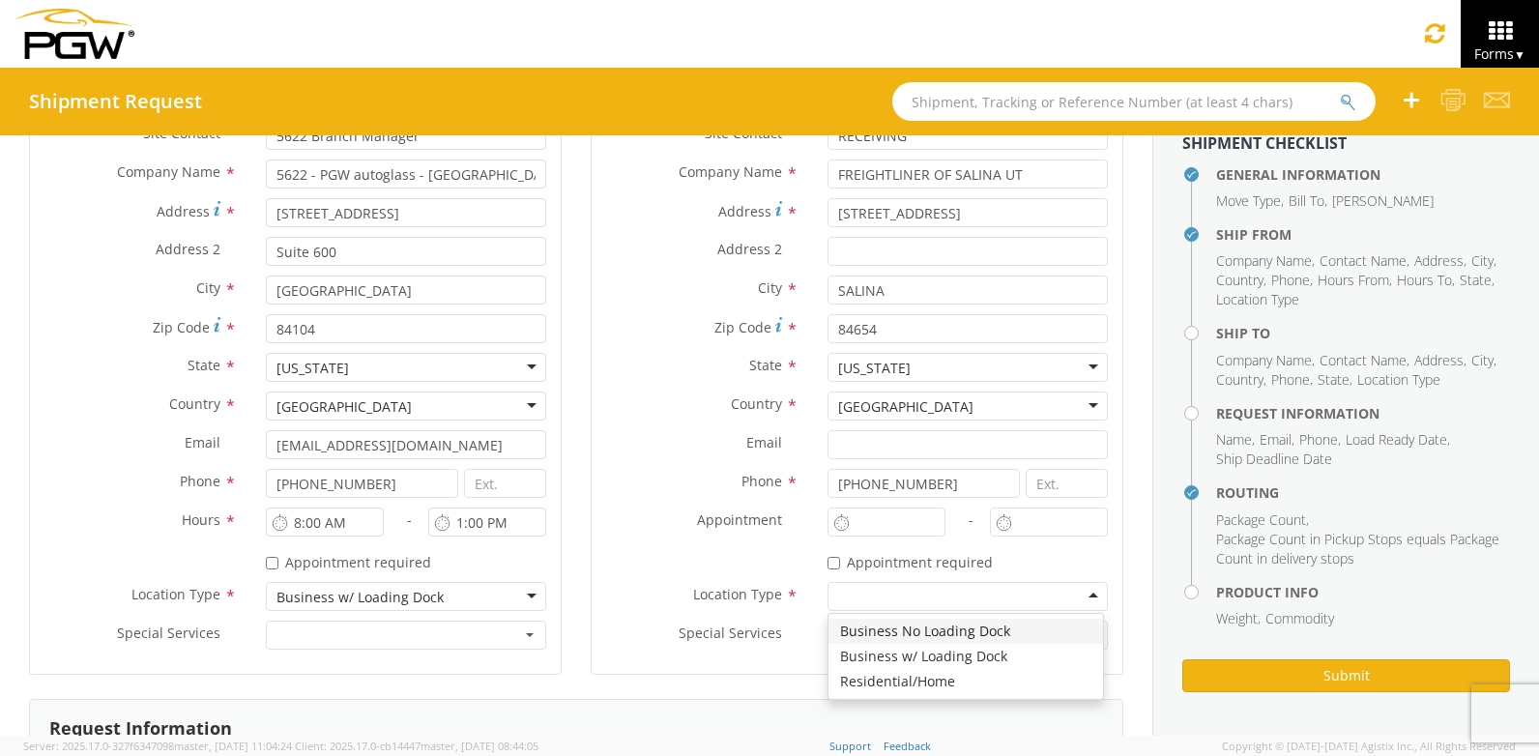
click at [1082, 596] on div at bounding box center [967, 596] width 280 height 29
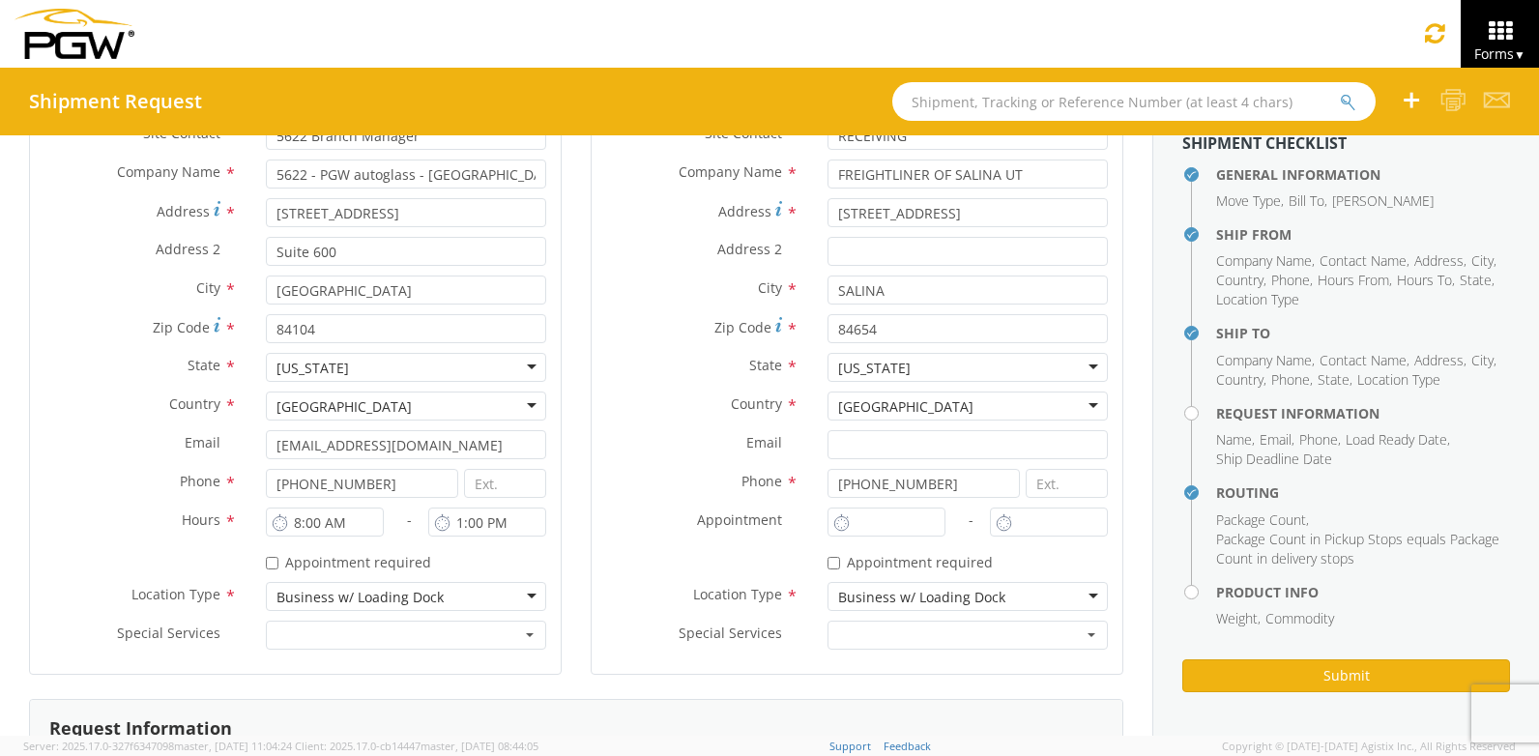
click at [1114, 594] on div "Ship To Location Location * Site Contact * RECEIVING RECEIVING 1St Choice Auto …" at bounding box center [857, 354] width 562 height 690
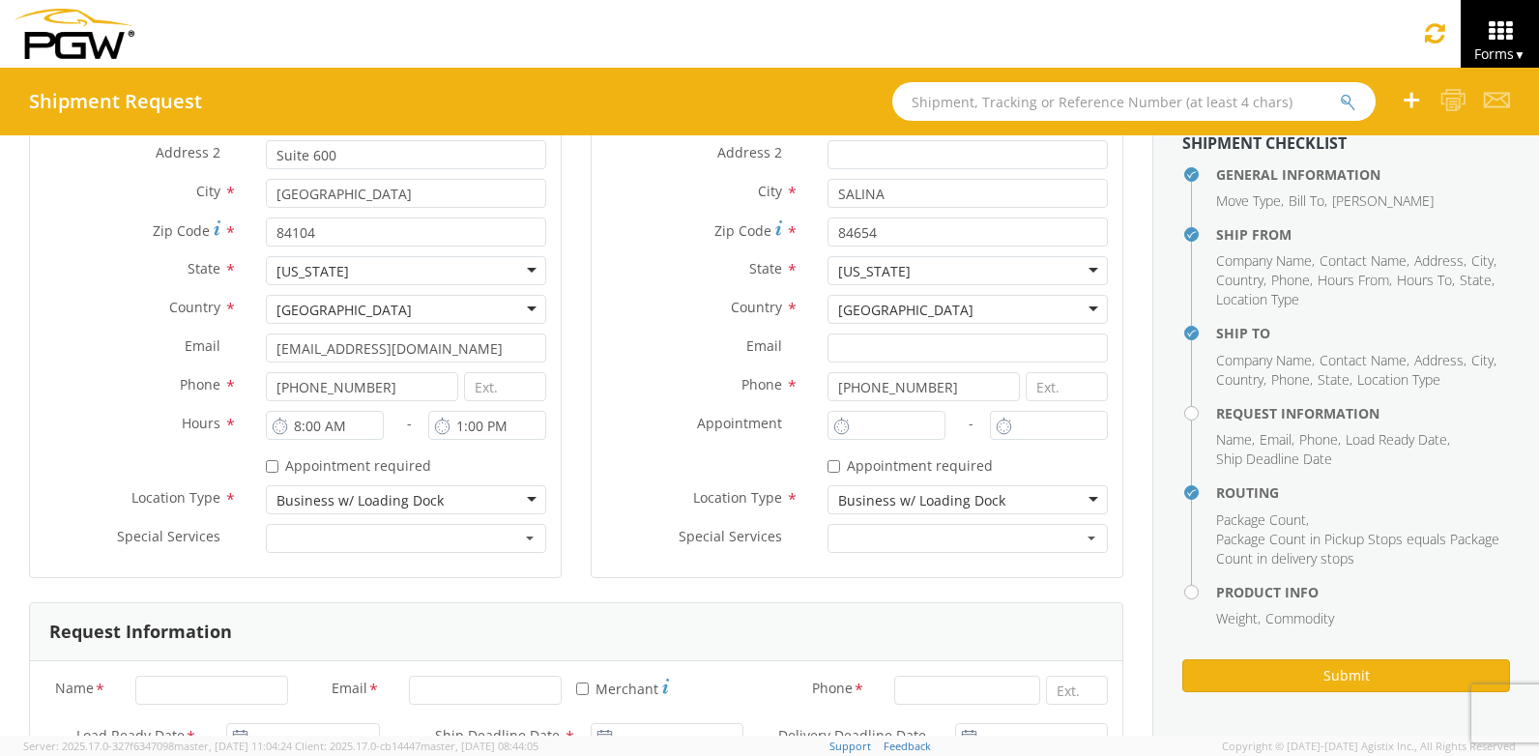
scroll to position [539, 0]
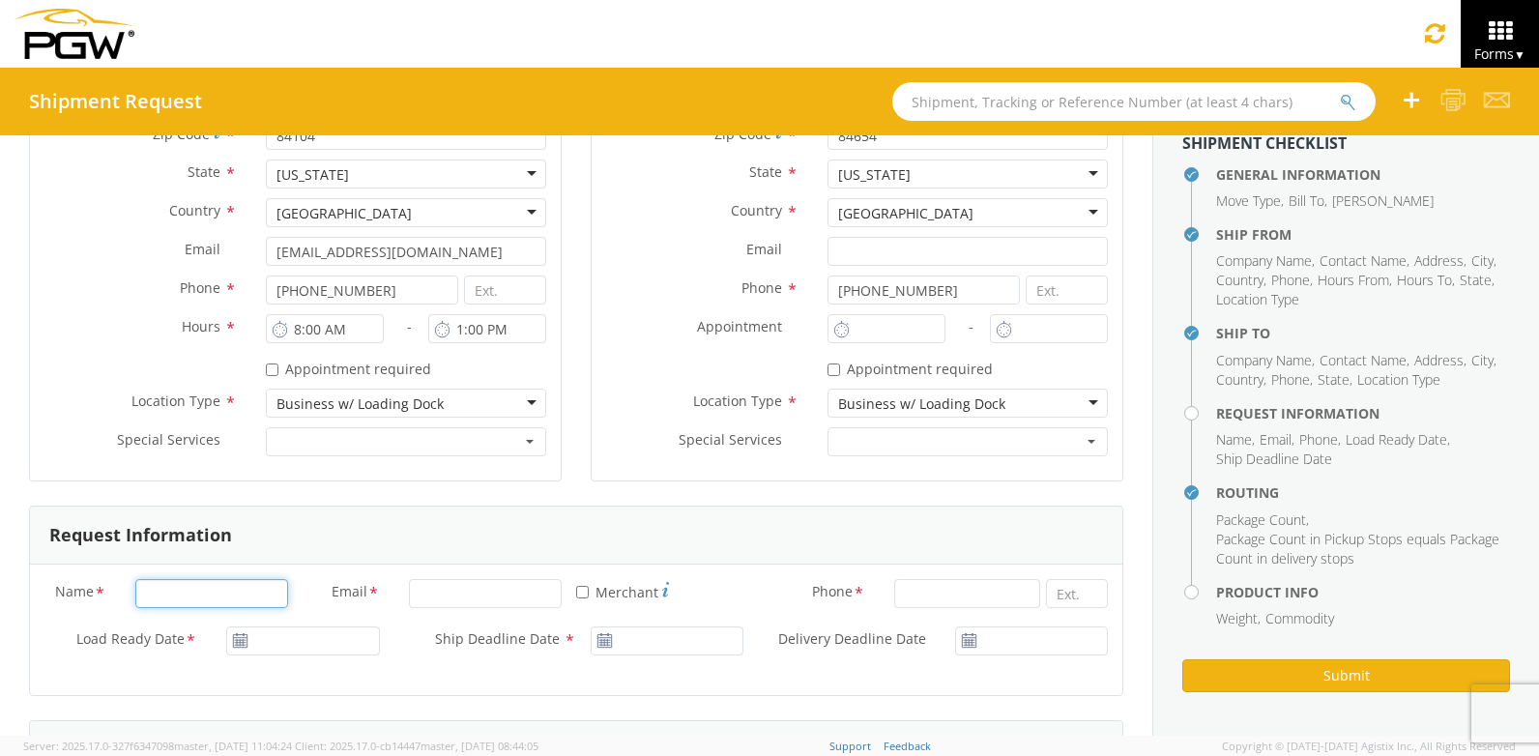
click at [177, 599] on input "Name *" at bounding box center [211, 593] width 153 height 29
type input "b"
type input "[PERSON_NAME]"
click at [481, 591] on input "Email *" at bounding box center [485, 593] width 153 height 29
type input "[EMAIL_ADDRESS][DOMAIN_NAME]"
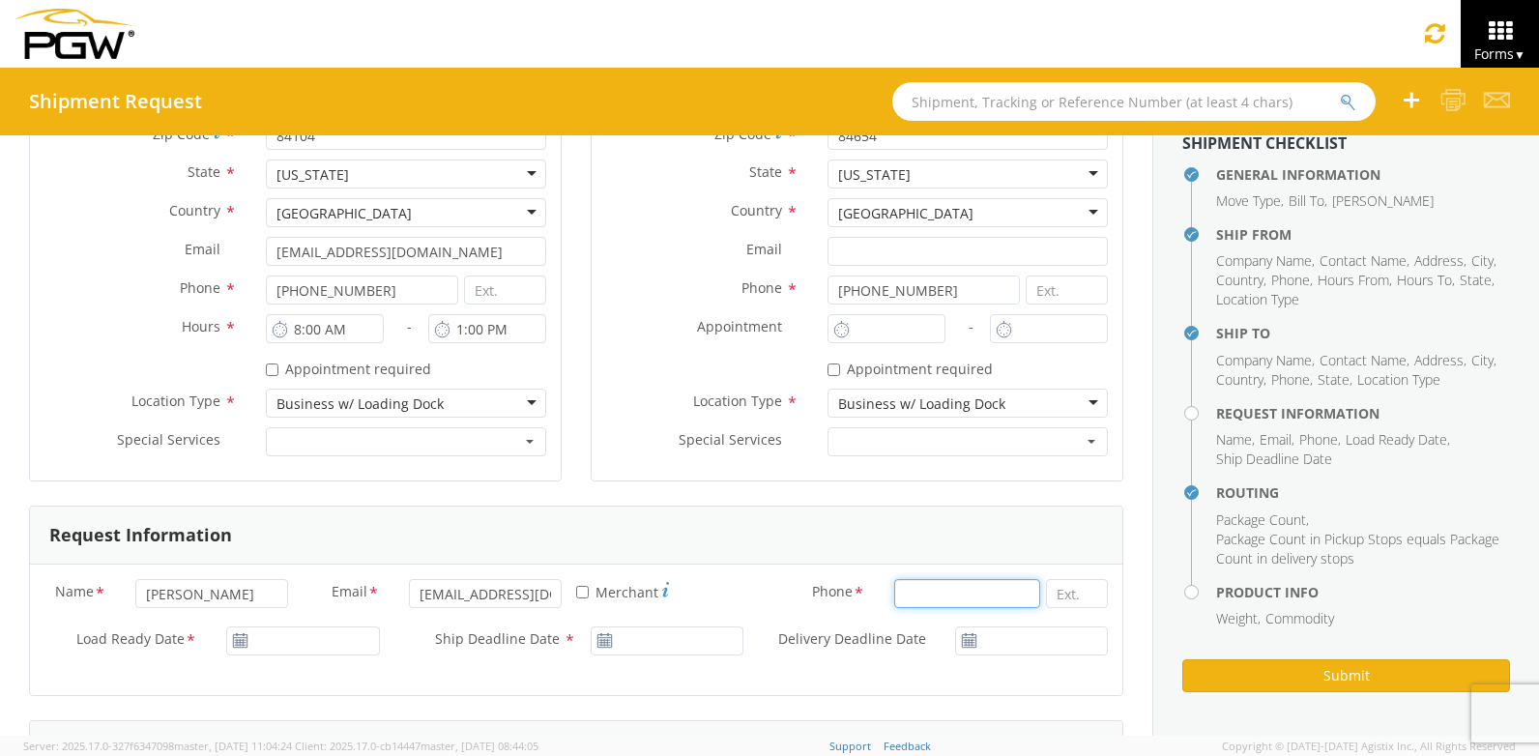
click at [948, 605] on input at bounding box center [967, 593] width 146 height 29
type input "[PHONE_NUMBER]"
click at [308, 646] on input "Load Ready Date *" at bounding box center [302, 640] width 153 height 29
type input "[DATE]"
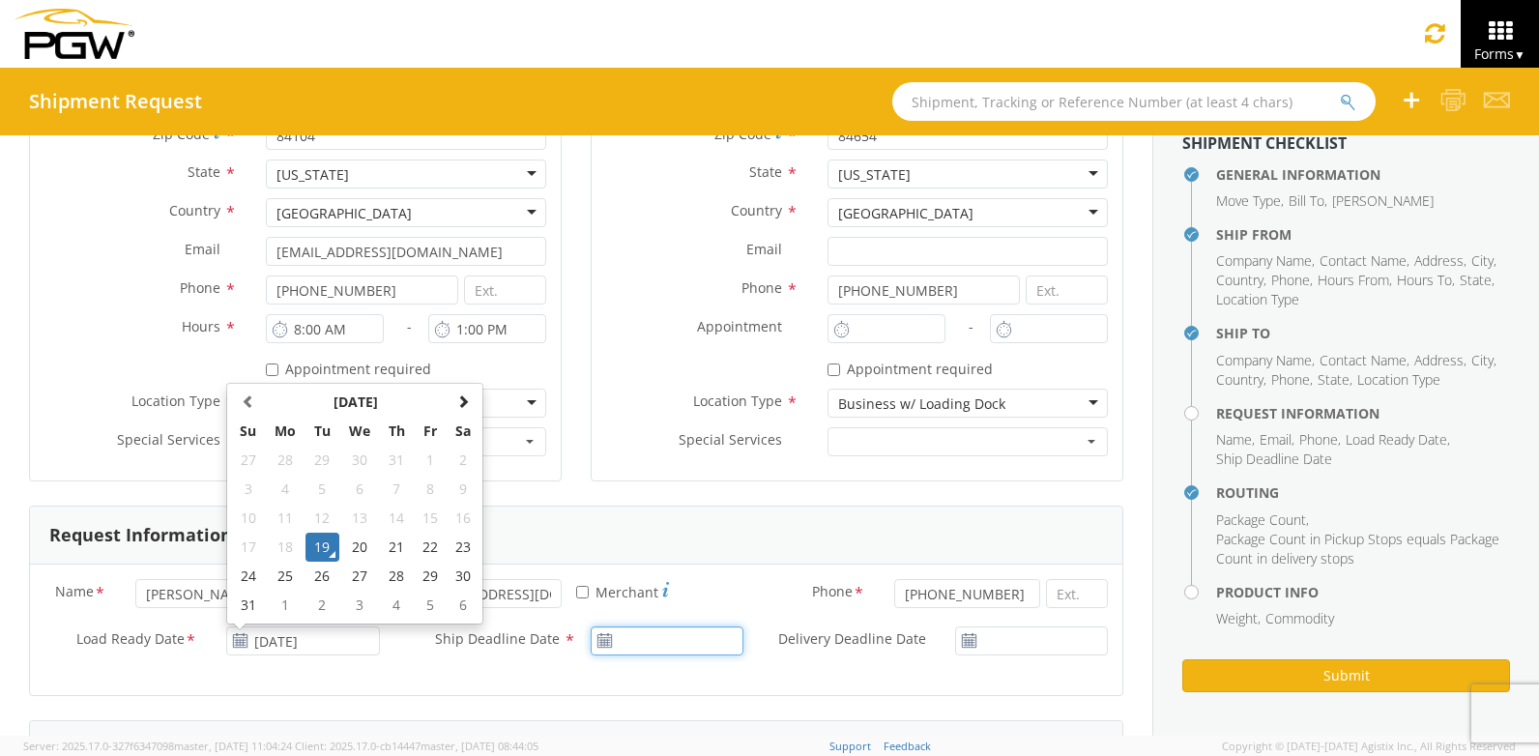
type input "[DATE]"
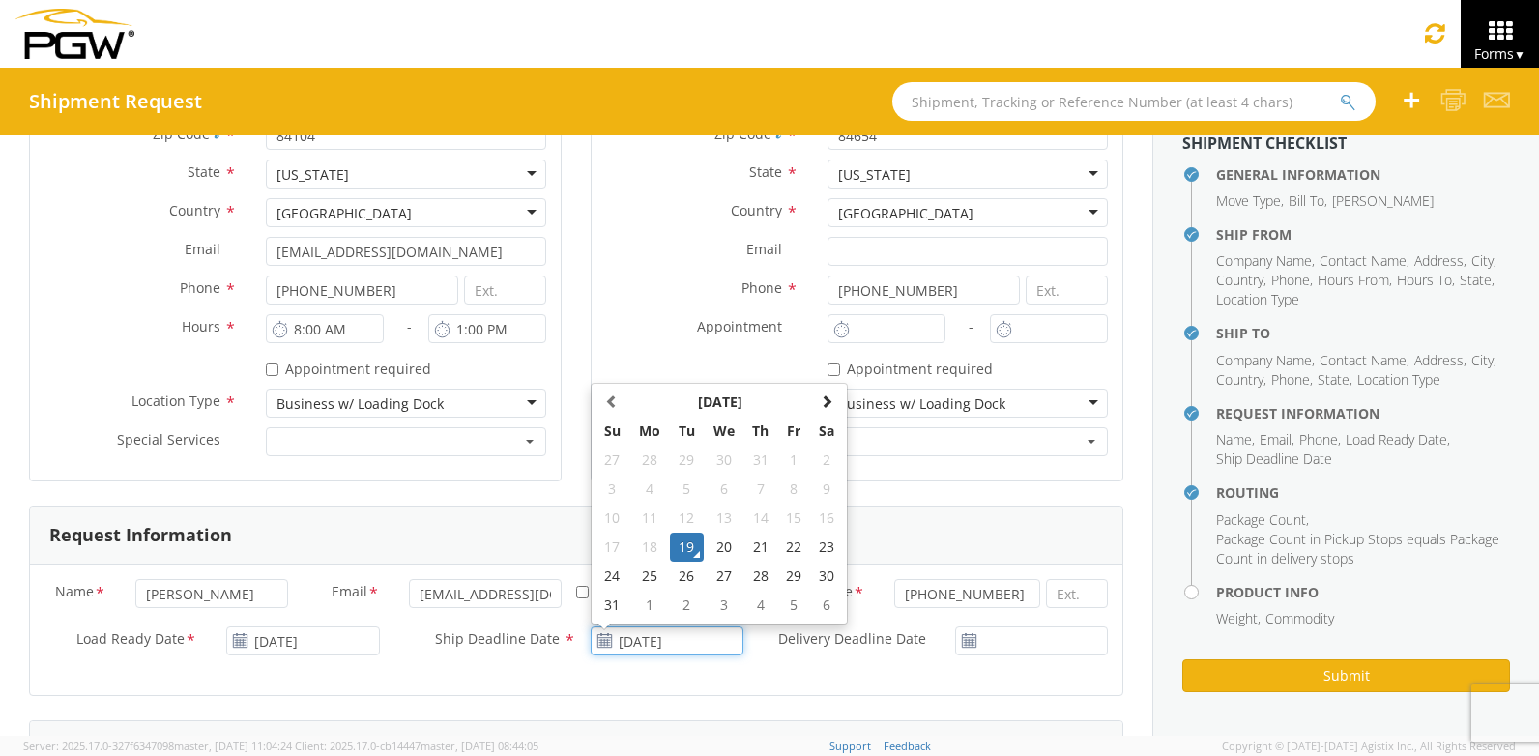
click at [661, 649] on input "[DATE]" at bounding box center [667, 640] width 153 height 29
click at [758, 674] on div "Delivery Deadline Date *" at bounding box center [940, 653] width 364 height 54
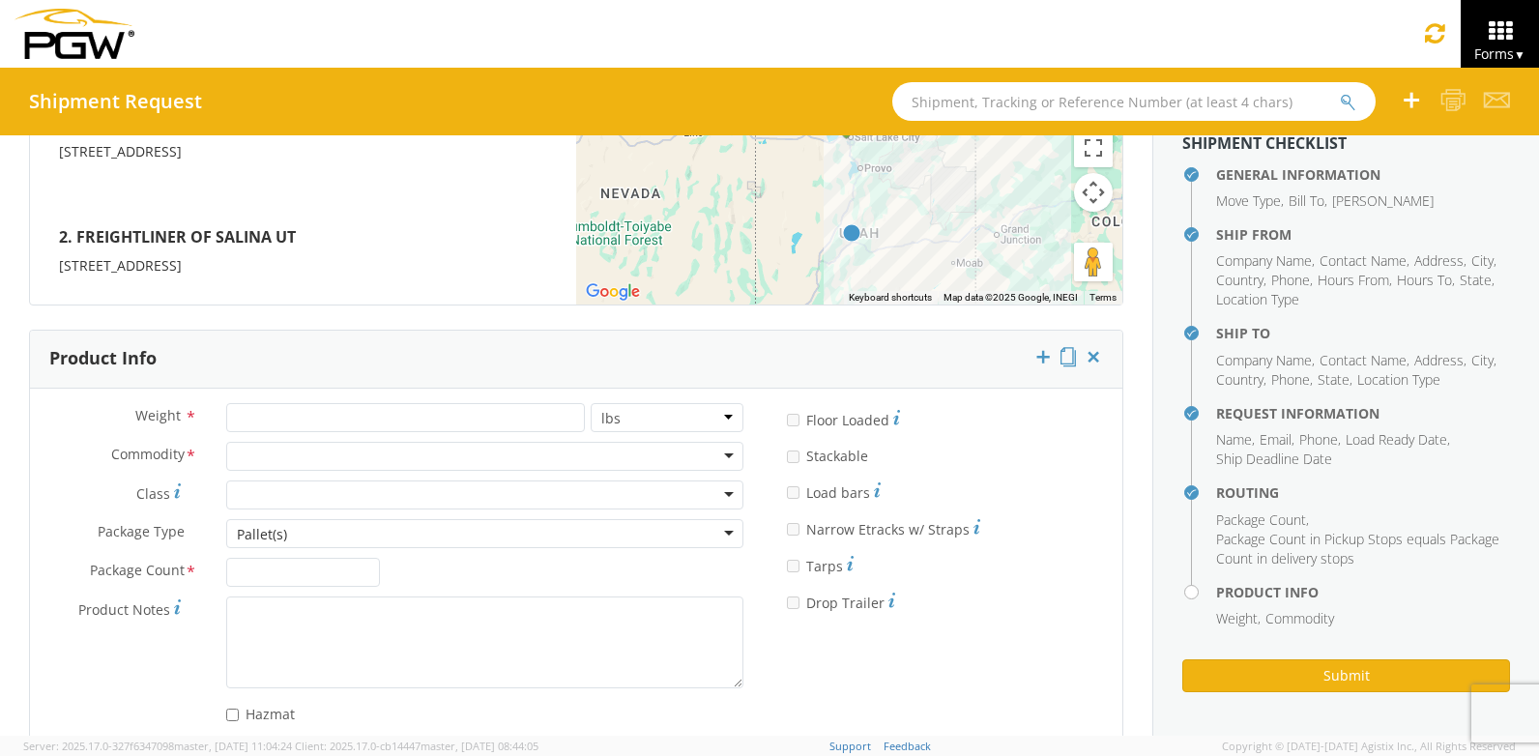
scroll to position [1686, 0]
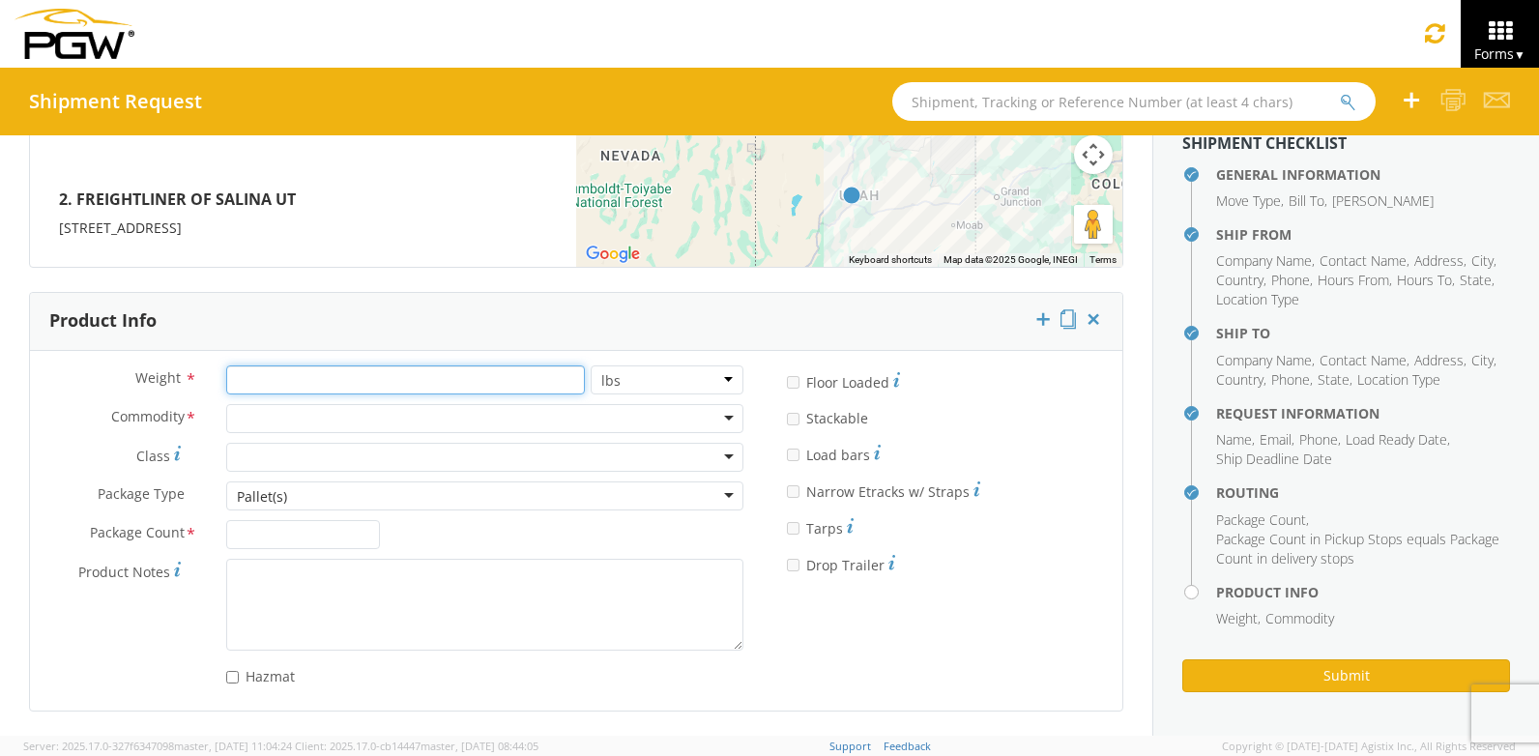
click at [315, 384] on input "number" at bounding box center [405, 379] width 358 height 29
type input "665"
click at [271, 425] on div at bounding box center [484, 418] width 517 height 29
click at [295, 499] on div "Pallet(s)" at bounding box center [484, 495] width 517 height 29
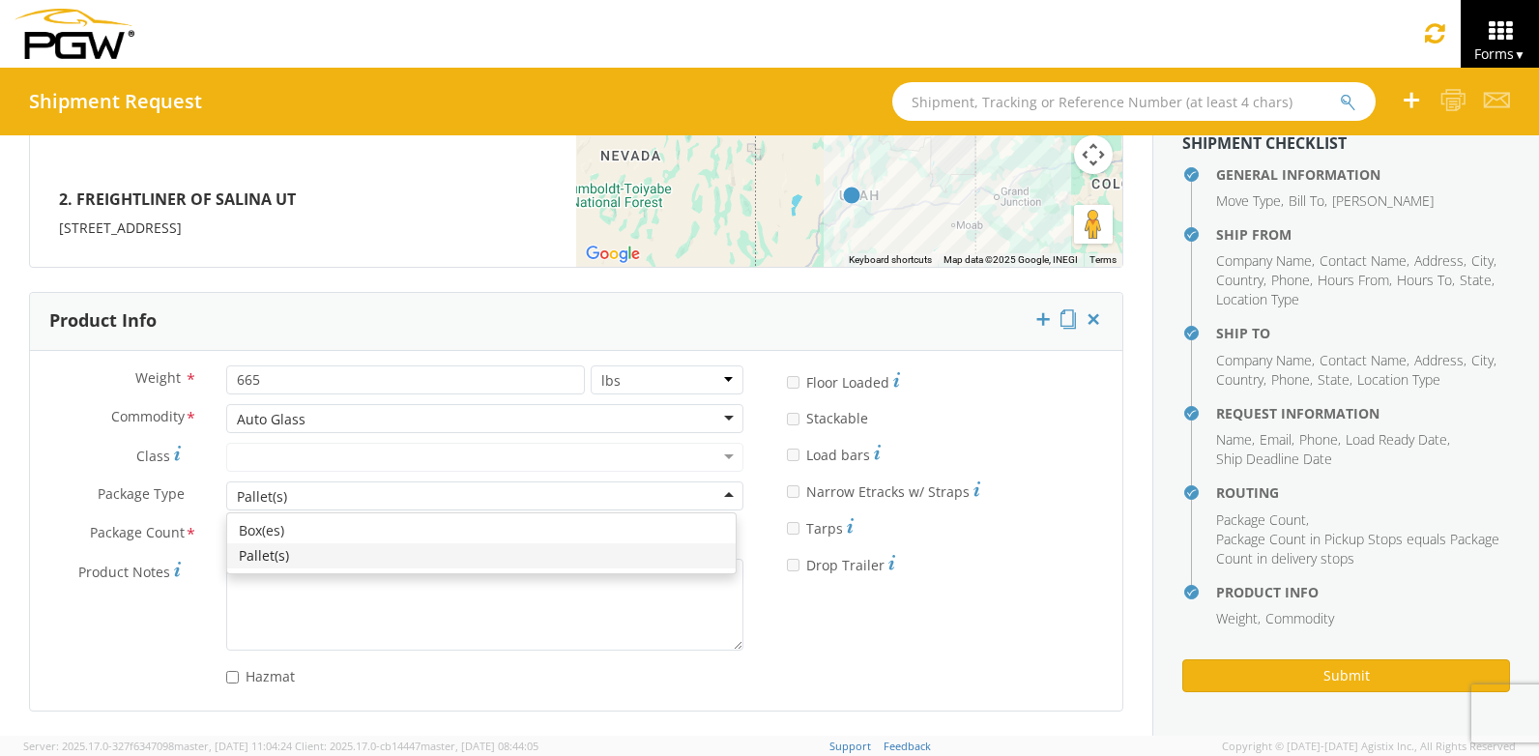
click at [158, 481] on label "Package Type *" at bounding box center [121, 493] width 182 height 25
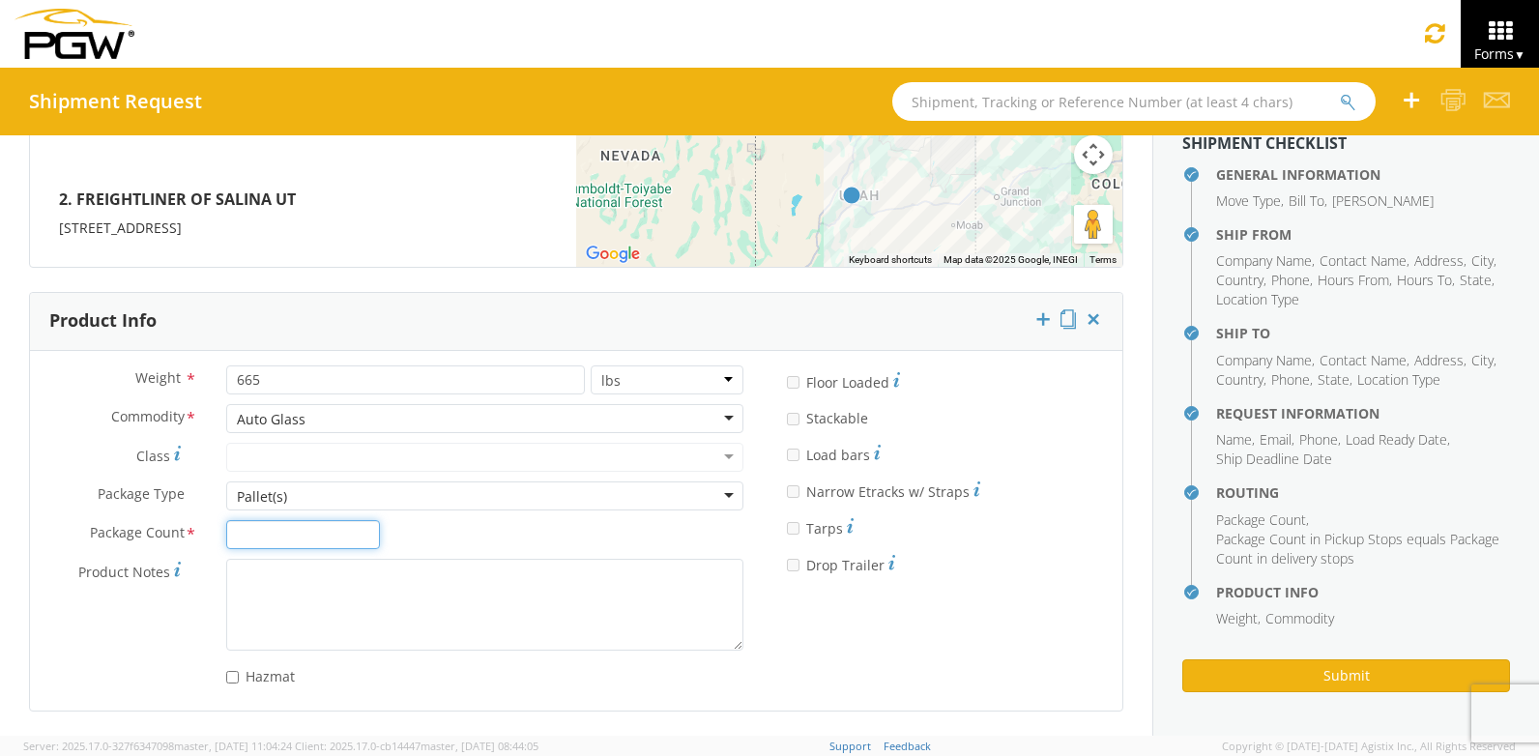
click at [304, 539] on input "Package Count *" at bounding box center [302, 534] width 153 height 29
type input "1"
click at [1084, 632] on div "Weight * 665 lbs kgs Commodity * Auto Glass Auto Glass Adhesives / Glues Aquape…" at bounding box center [576, 530] width 1092 height 331
click at [1345, 676] on button "Submit" at bounding box center [1346, 675] width 328 height 33
